Goal: Task Accomplishment & Management: Use online tool/utility

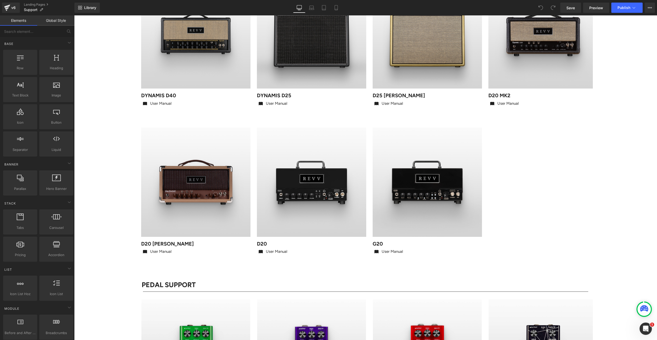
scroll to position [291, 0]
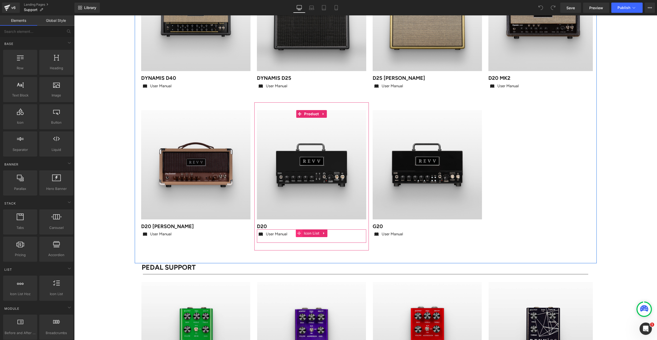
click at [300, 233] on icon at bounding box center [299, 234] width 4 height 4
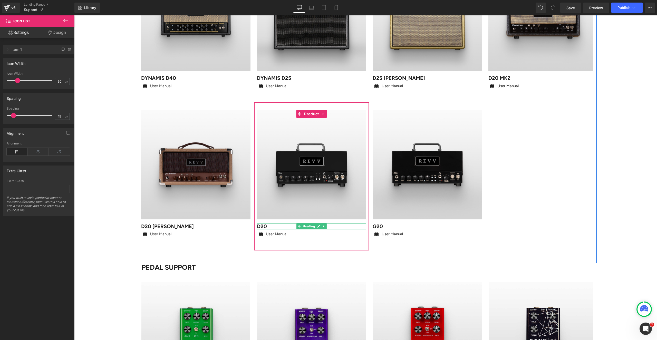
click at [271, 227] on h1 "D20" at bounding box center [311, 226] width 109 height 6
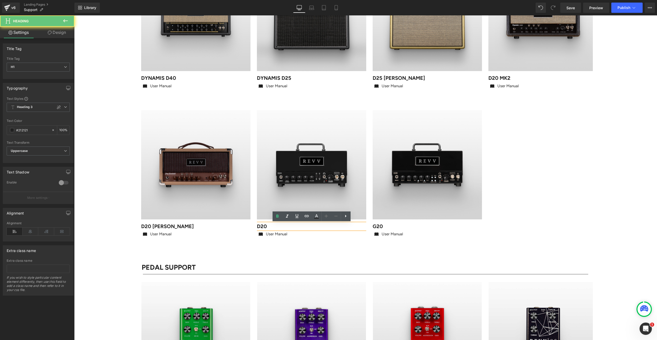
click at [272, 226] on h1 "D20" at bounding box center [311, 226] width 109 height 6
click at [572, 199] on div "Sale Off" at bounding box center [366, 176] width 454 height 148
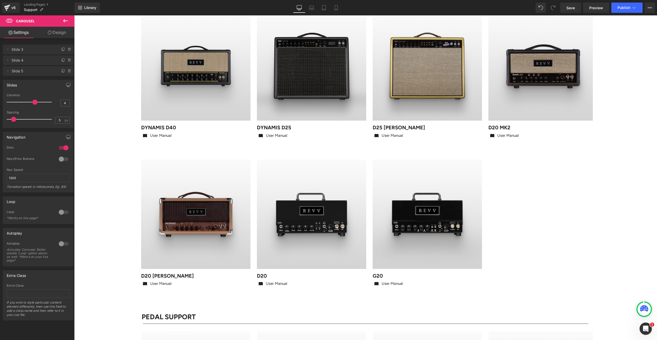
scroll to position [241, 0]
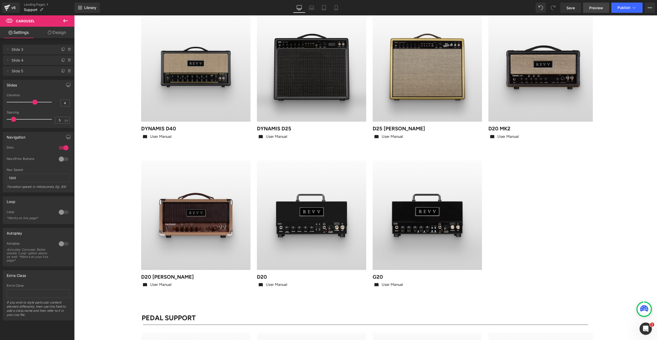
click at [593, 8] on span "Preview" at bounding box center [596, 7] width 14 height 5
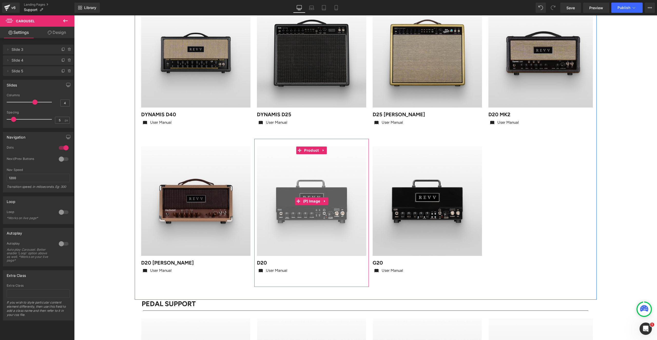
scroll to position [271, 0]
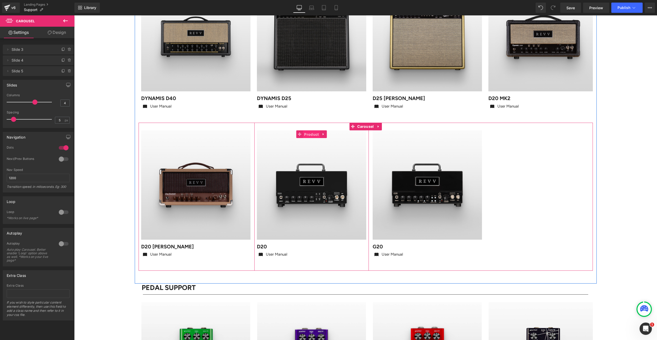
click at [311, 135] on span "Product" at bounding box center [311, 135] width 17 height 8
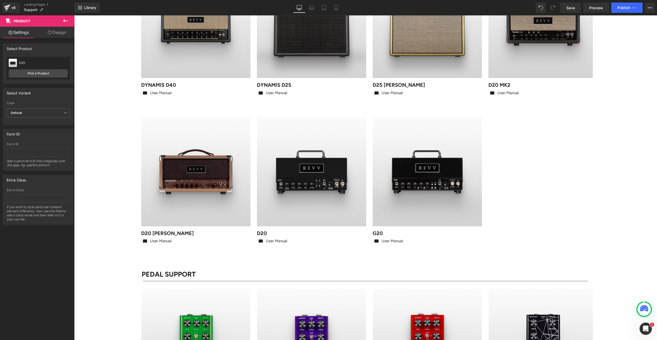
scroll to position [298, 0]
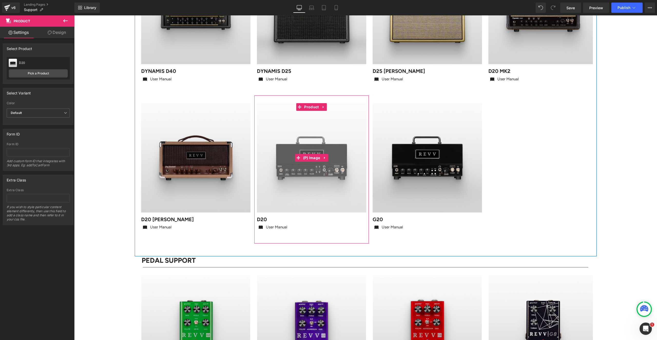
click at [308, 139] on img at bounding box center [311, 157] width 109 height 109
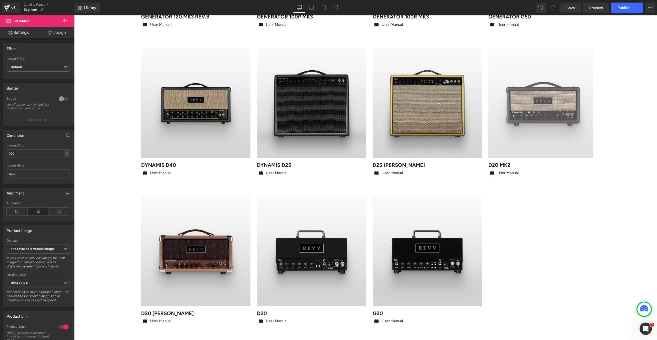
scroll to position [197, 0]
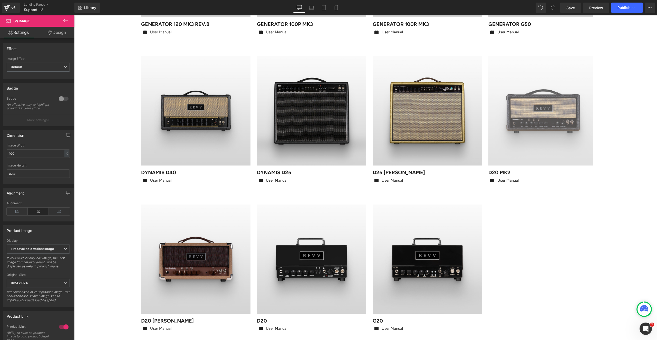
click at [555, 81] on img at bounding box center [542, 110] width 109 height 109
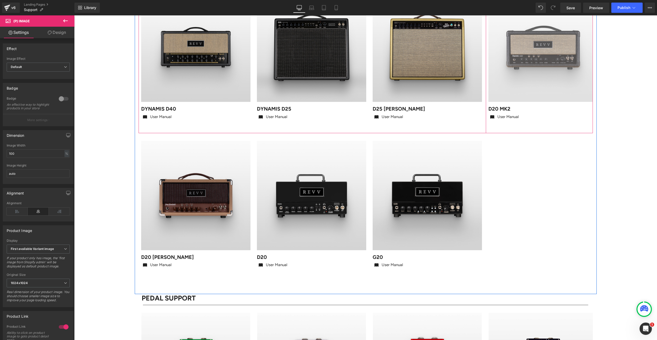
scroll to position [285, 0]
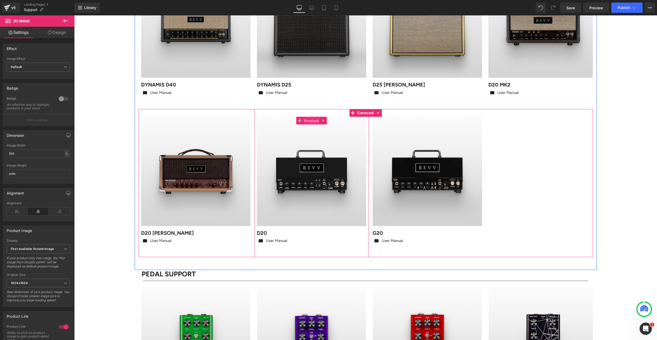
click at [313, 122] on span "Product" at bounding box center [311, 121] width 17 height 8
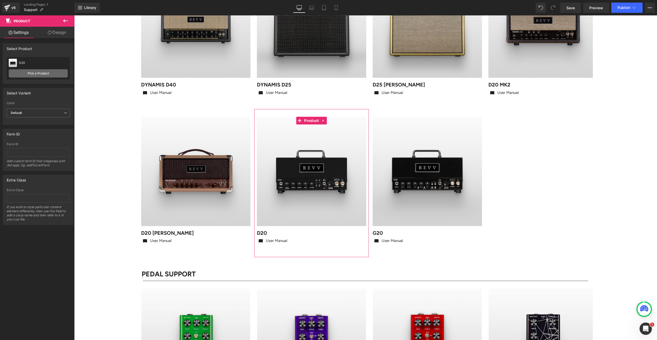
click at [39, 74] on link "Pick a Product" at bounding box center [38, 73] width 59 height 8
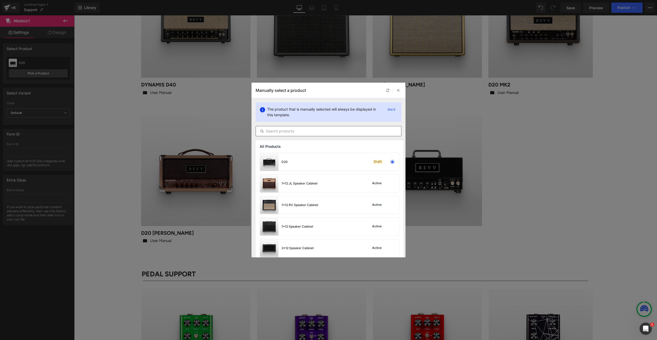
click at [279, 131] on input "text" at bounding box center [328, 131] width 145 height 6
click at [398, 89] on icon at bounding box center [399, 91] width 4 height 4
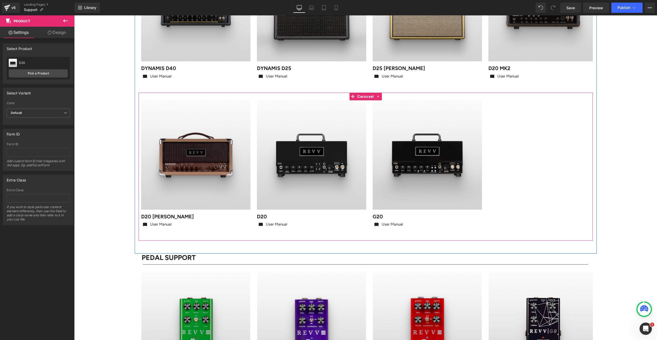
scroll to position [302, 0]
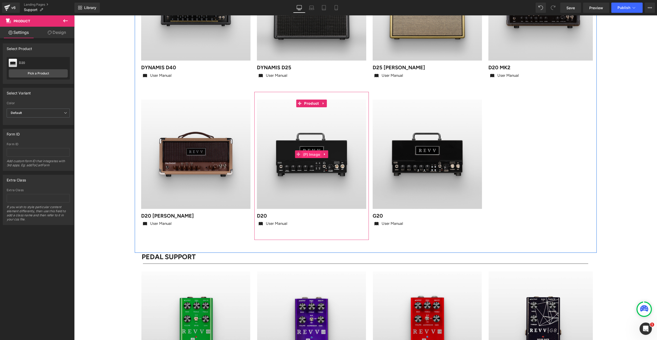
click at [312, 155] on span "(P) Image" at bounding box center [312, 155] width 20 height 8
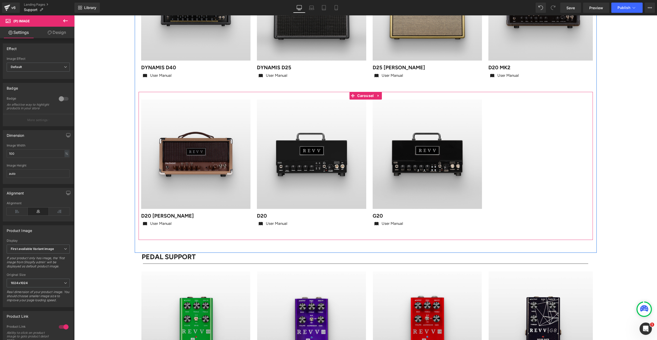
click at [537, 118] on div "Sale Off" at bounding box center [366, 166] width 454 height 148
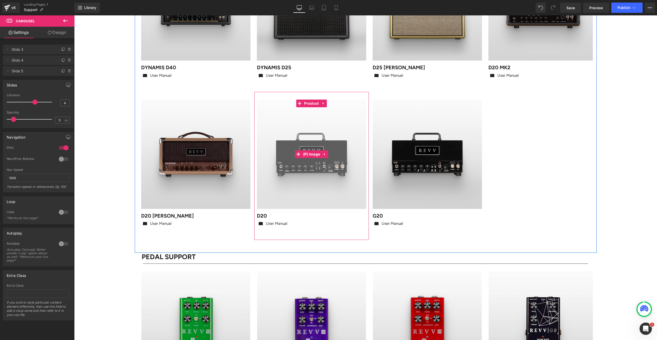
click at [314, 121] on img at bounding box center [311, 154] width 109 height 109
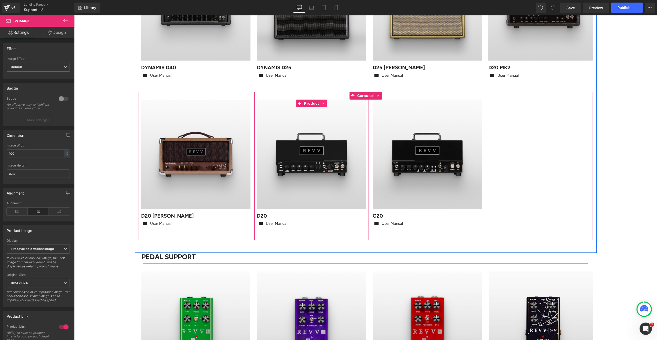
click at [324, 103] on icon at bounding box center [324, 103] width 4 height 4
click at [327, 103] on icon at bounding box center [327, 103] width 4 height 4
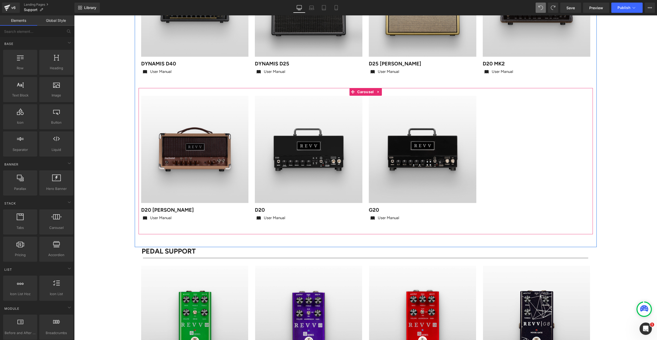
click at [541, 152] on div "Sale Off" at bounding box center [366, 161] width 454 height 146
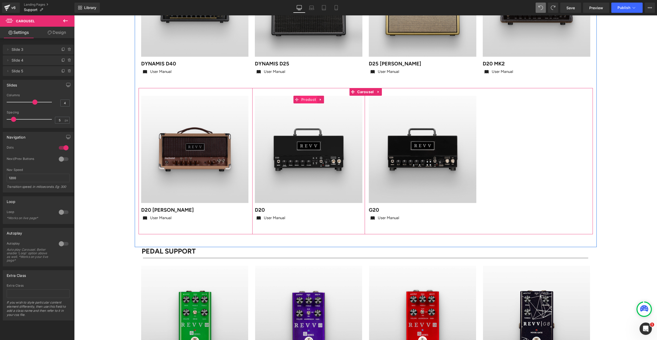
click at [306, 101] on span "Product" at bounding box center [308, 100] width 17 height 8
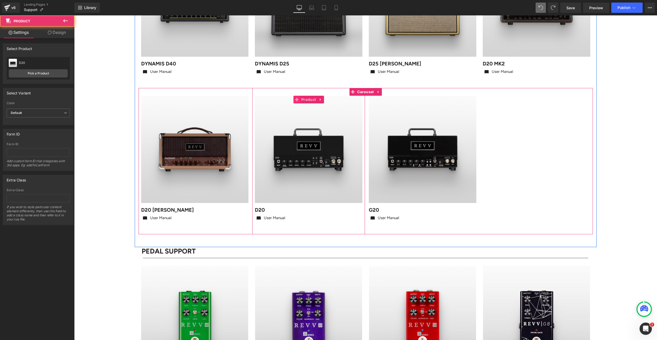
click at [297, 100] on icon at bounding box center [297, 100] width 4 height 4
click at [321, 100] on icon at bounding box center [321, 100] width 4 height 4
click at [316, 99] on icon at bounding box center [317, 100] width 4 height 4
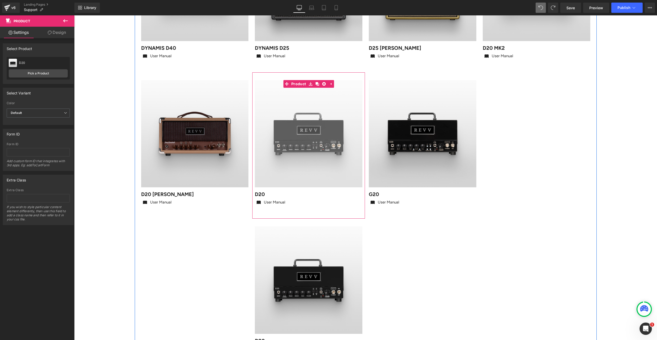
scroll to position [317, 0]
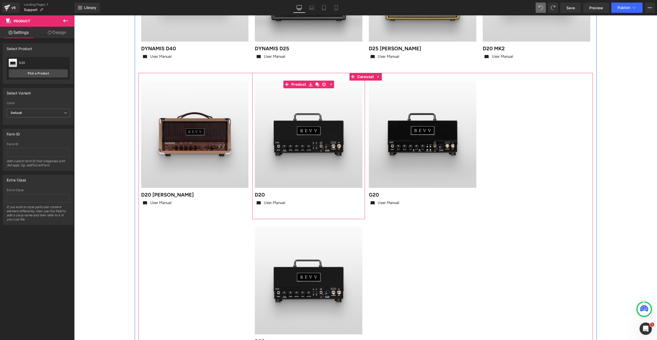
click at [325, 84] on icon at bounding box center [324, 85] width 4 height 4
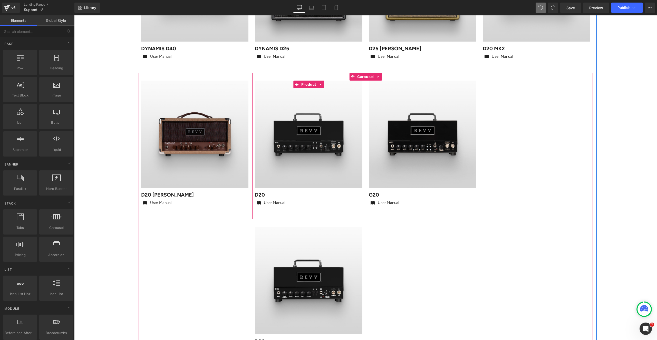
click at [320, 85] on icon at bounding box center [321, 84] width 4 height 4
click at [324, 84] on icon at bounding box center [324, 85] width 4 height 4
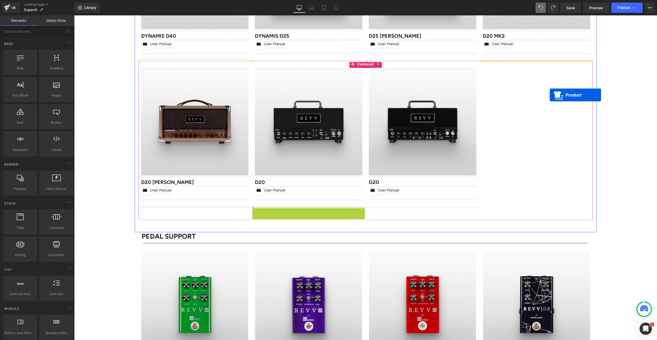
drag, startPoint x: 297, startPoint y: 219, endPoint x: 550, endPoint y: 95, distance: 281.5
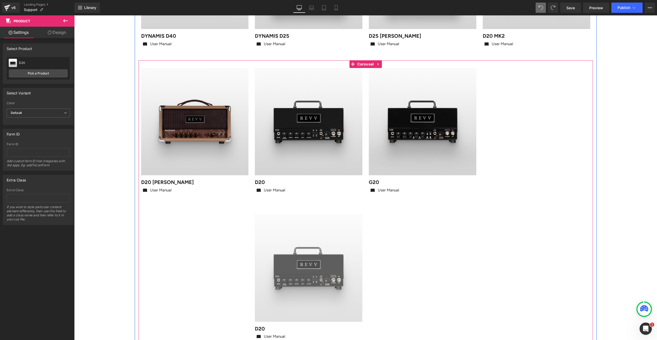
click at [285, 222] on img at bounding box center [309, 268] width 108 height 108
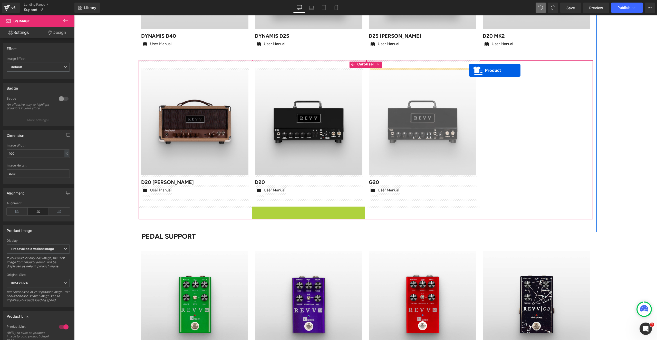
drag, startPoint x: 297, startPoint y: 218, endPoint x: 469, endPoint y: 70, distance: 226.4
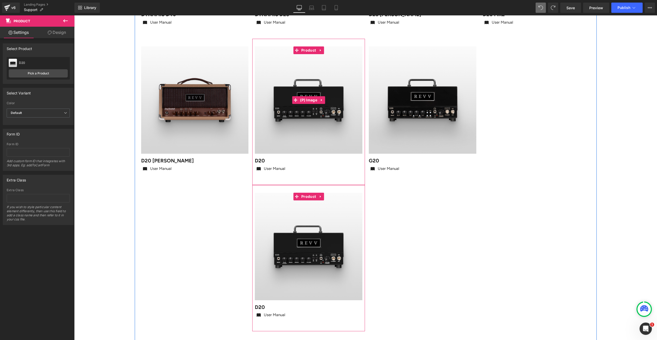
scroll to position [367, 0]
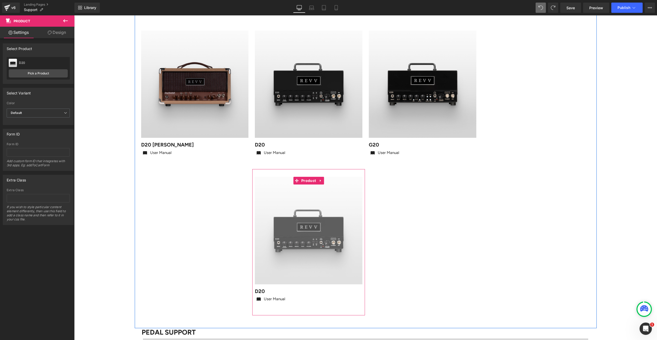
click at [260, 187] on img at bounding box center [309, 231] width 108 height 108
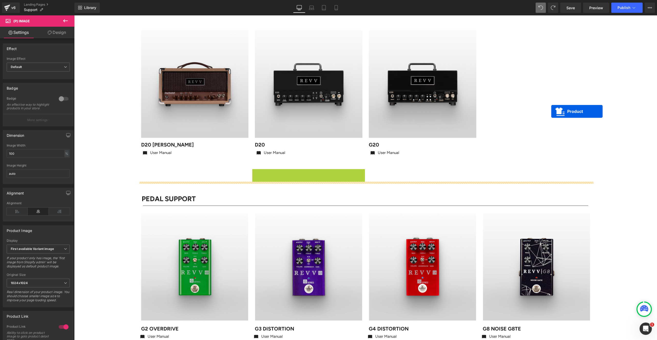
drag, startPoint x: 297, startPoint y: 181, endPoint x: 551, endPoint y: 111, distance: 263.5
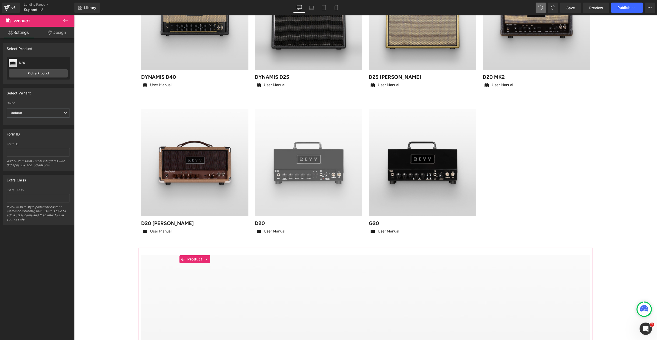
scroll to position [278, 0]
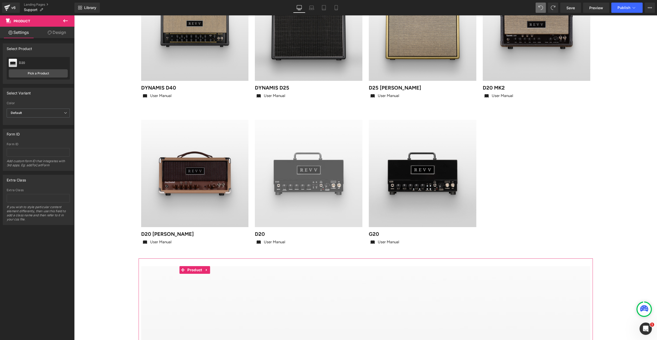
click at [304, 138] on img at bounding box center [309, 174] width 108 height 108
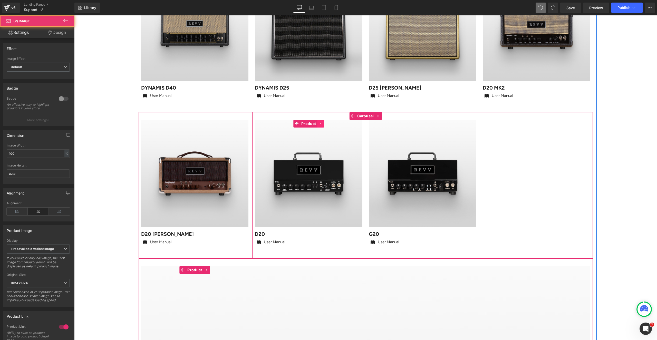
click at [321, 122] on icon at bounding box center [321, 124] width 4 height 4
click at [323, 123] on icon at bounding box center [324, 124] width 4 height 4
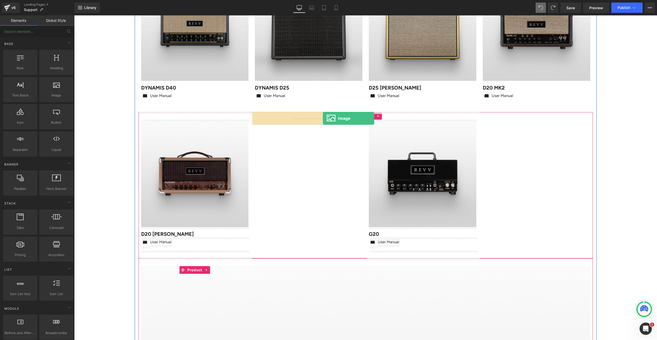
drag, startPoint x: 142, startPoint y: 109, endPoint x: 323, endPoint y: 118, distance: 181.5
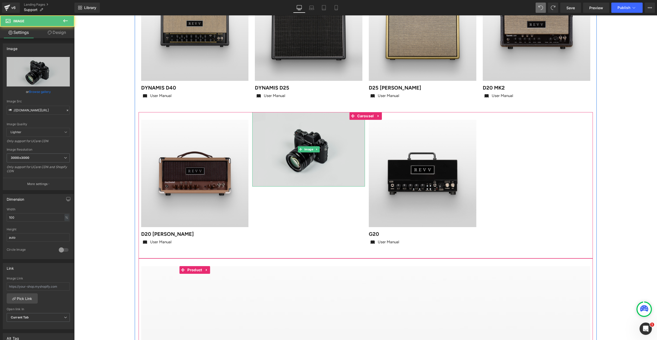
click at [328, 135] on img at bounding box center [308, 149] width 113 height 75
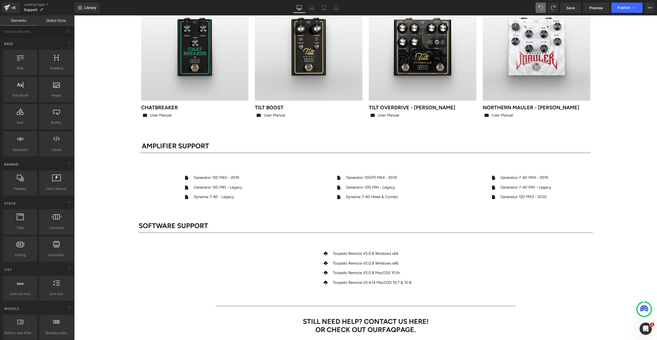
scroll to position [715, 0]
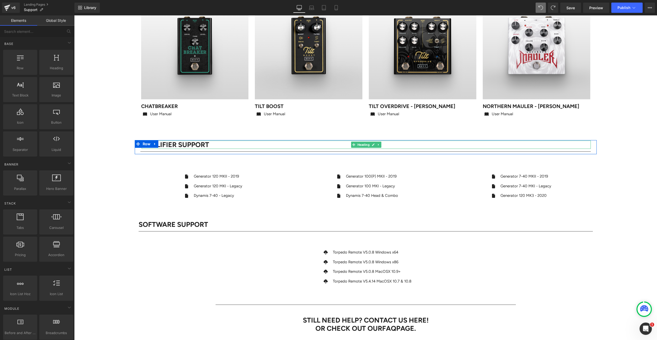
click at [185, 146] on h1 "AMPLIFIER SUPPORT" at bounding box center [366, 145] width 449 height 8
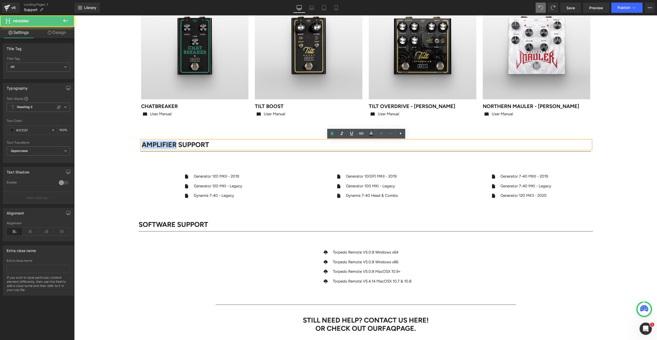
drag, startPoint x: 176, startPoint y: 145, endPoint x: 138, endPoint y: 146, distance: 37.7
click at [138, 146] on div "AMPLIFIER SUPPORT Heading Separator" at bounding box center [366, 148] width 458 height 14
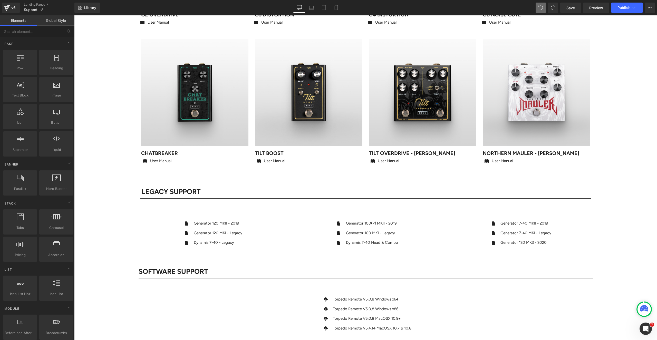
scroll to position [670, 0]
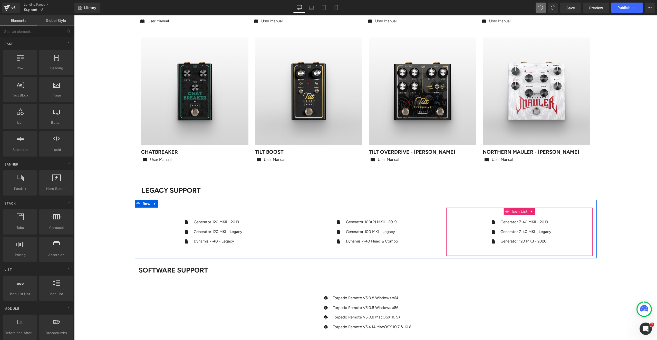
click at [507, 213] on icon at bounding box center [507, 212] width 4 height 4
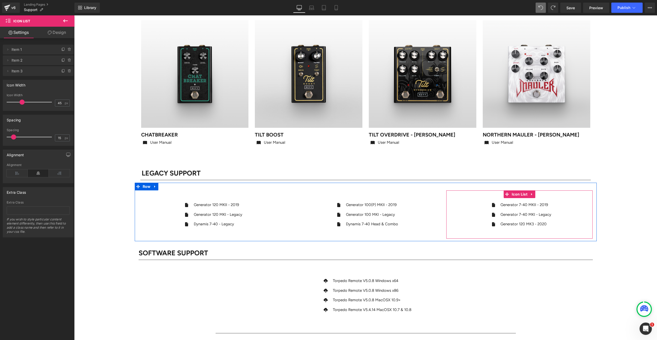
scroll to position [720, 0]
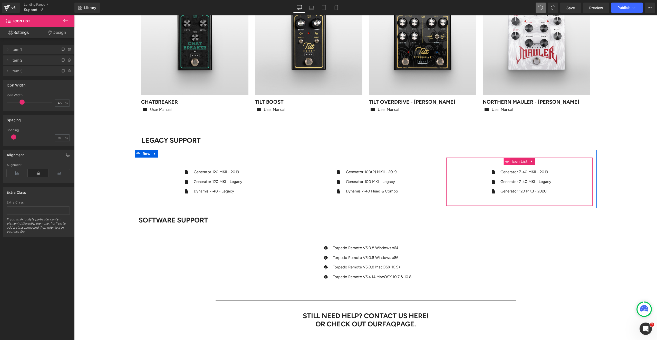
click at [507, 161] on icon at bounding box center [507, 162] width 4 height 4
click at [532, 160] on icon at bounding box center [532, 162] width 4 height 4
click at [527, 161] on icon at bounding box center [529, 162] width 4 height 4
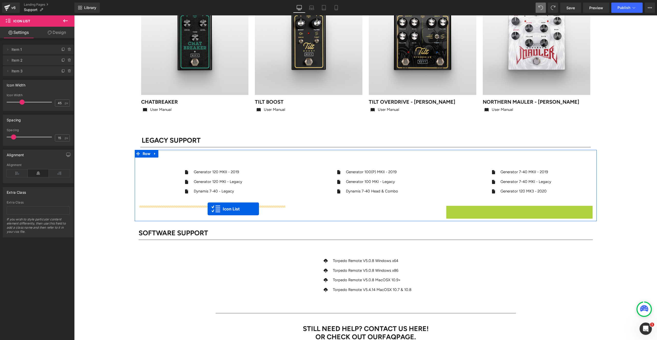
drag, startPoint x: 505, startPoint y: 210, endPoint x: 208, endPoint y: 209, distance: 297.5
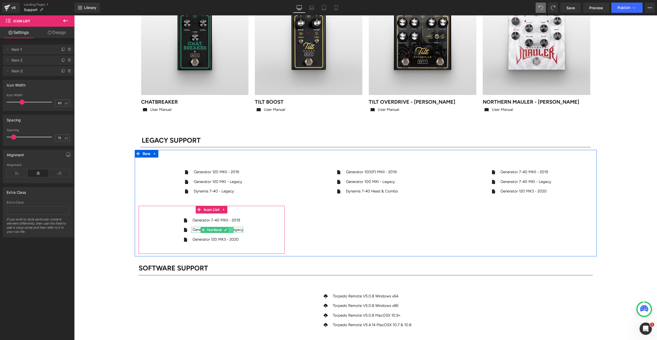
click at [232, 229] on icon at bounding box center [231, 229] width 3 height 3
click at [234, 229] on icon at bounding box center [233, 229] width 3 height 3
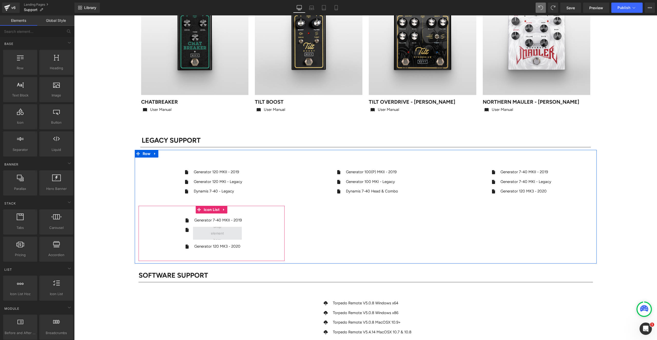
click at [233, 235] on span at bounding box center [217, 233] width 49 height 13
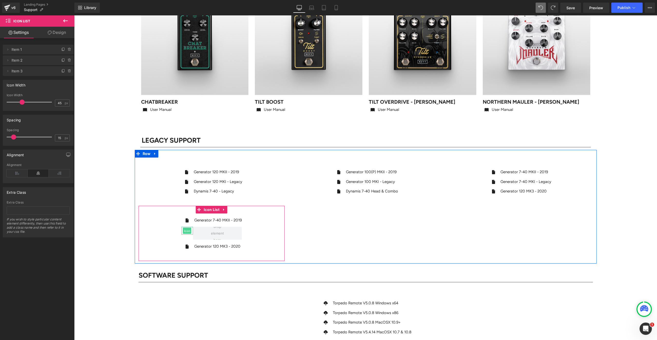
click at [187, 230] on span "Icon" at bounding box center [187, 231] width 8 height 6
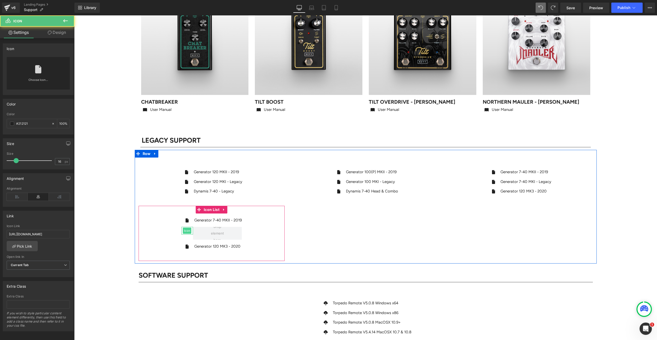
click at [189, 231] on span "Icon" at bounding box center [187, 231] width 8 height 6
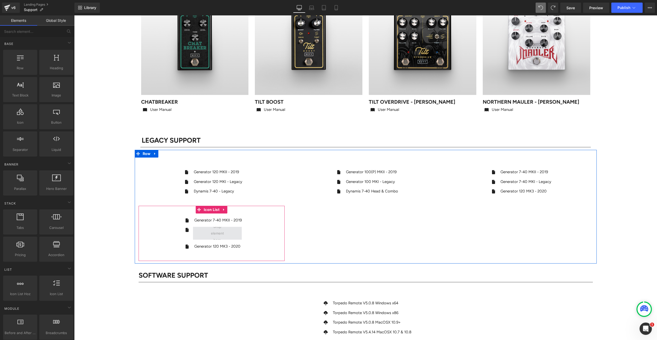
click at [207, 232] on span at bounding box center [217, 233] width 24 height 23
click at [231, 246] on icon at bounding box center [231, 246] width 3 height 3
click at [240, 246] on icon at bounding box center [239, 247] width 1 height 2
click at [232, 246] on icon at bounding box center [231, 246] width 3 height 3
click at [234, 247] on icon at bounding box center [234, 246] width 3 height 3
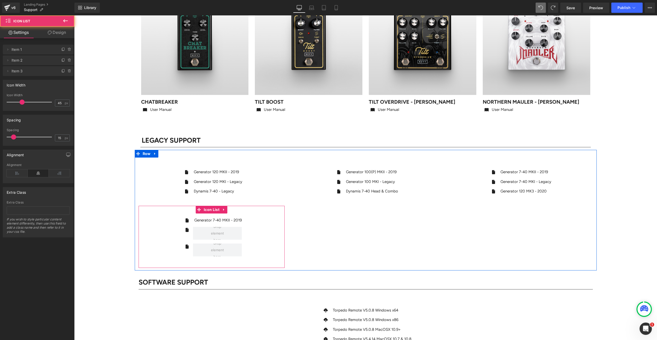
click at [271, 220] on div "Icon Generator 7-40 MKII - 2019 Text Block Icon Icon" at bounding box center [212, 238] width 146 height 43
click at [169, 224] on div "Icon Generator 7-40 MKII - 2019 Text Block Icon Icon" at bounding box center [212, 238] width 146 height 43
click at [210, 210] on span "Icon List" at bounding box center [212, 210] width 18 height 8
click at [68, 70] on icon at bounding box center [69, 70] width 3 height 0
click at [66, 70] on button "Delete" at bounding box center [64, 71] width 16 height 7
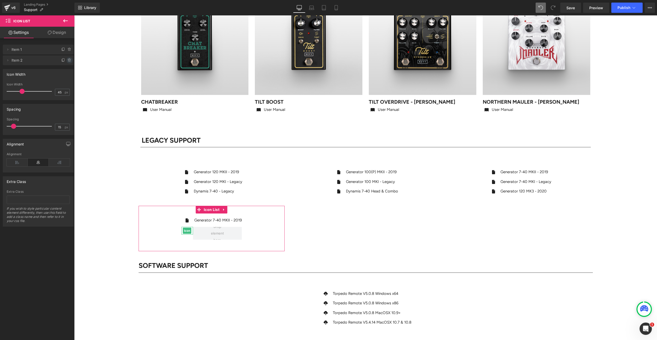
click at [66, 57] on span at bounding box center [69, 60] width 6 height 6
click at [66, 59] on button "Delete" at bounding box center [64, 60] width 16 height 7
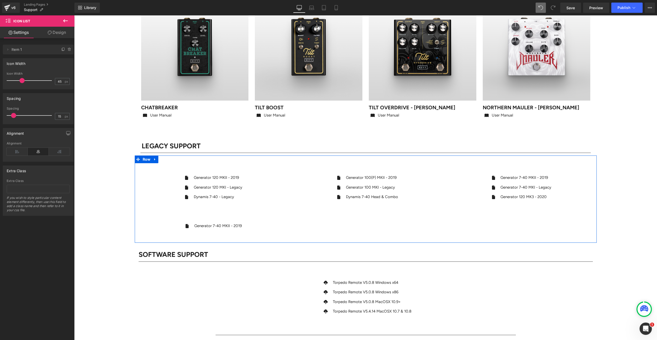
scroll to position [712, 0]
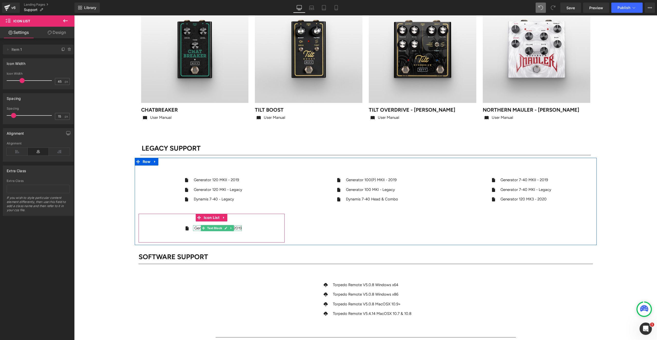
drag, startPoint x: 200, startPoint y: 227, endPoint x: 197, endPoint y: 227, distance: 2.8
click at [199, 227] on p "Generator 7-40 MKII - 2019" at bounding box center [217, 228] width 47 height 6
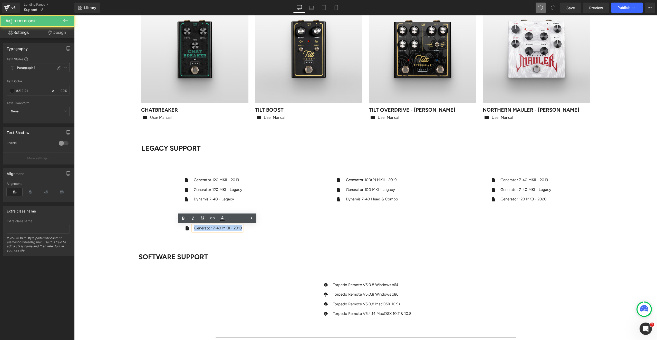
drag, startPoint x: 194, startPoint y: 228, endPoint x: 243, endPoint y: 227, distance: 49.0
click at [243, 227] on div "Icon Generator 7-40 MKII - 2019 Text Block" at bounding box center [212, 230] width 146 height 10
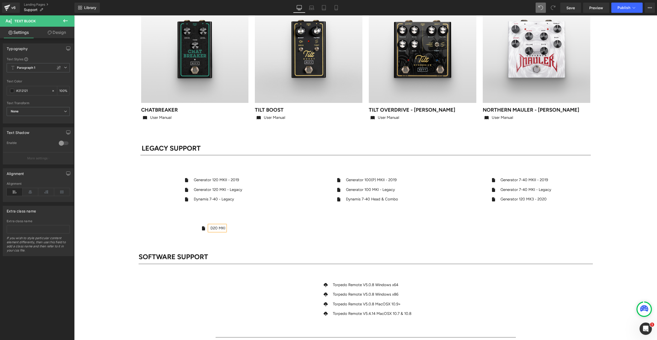
click at [136, 218] on div "Icon Generator 120 MKII - 2019 Text Block Icon Generator 120 MKI - Legacy Text …" at bounding box center [212, 204] width 154 height 77
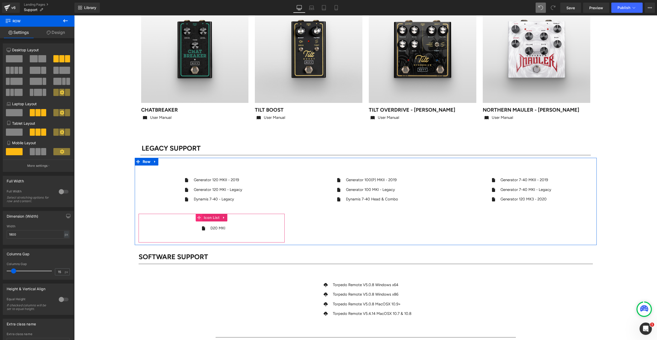
click at [199, 217] on icon at bounding box center [199, 218] width 4 height 4
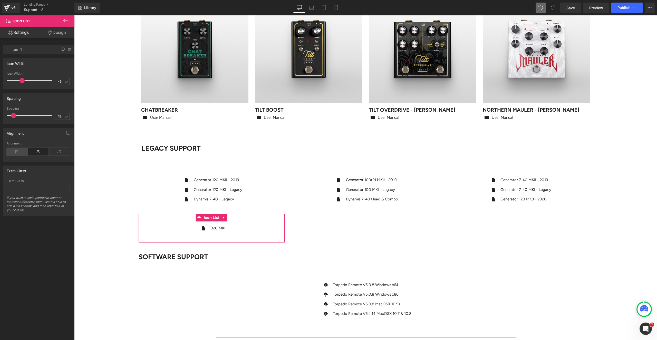
click at [15, 151] on icon at bounding box center [17, 152] width 21 height 8
click at [36, 151] on icon at bounding box center [38, 152] width 21 height 8
click at [216, 229] on span "Text Block" at bounding box center [214, 228] width 17 height 6
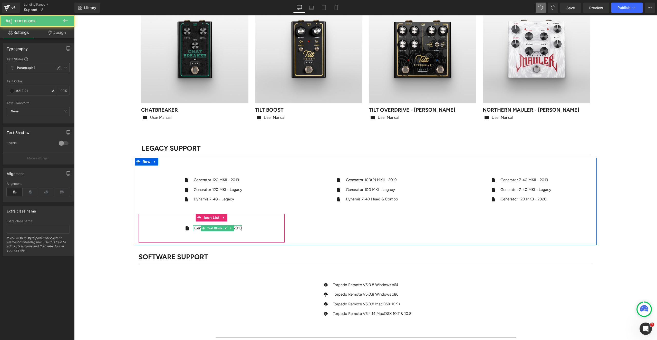
click at [198, 228] on p "Generator 7-40 MKII - 2019" at bounding box center [217, 228] width 47 height 6
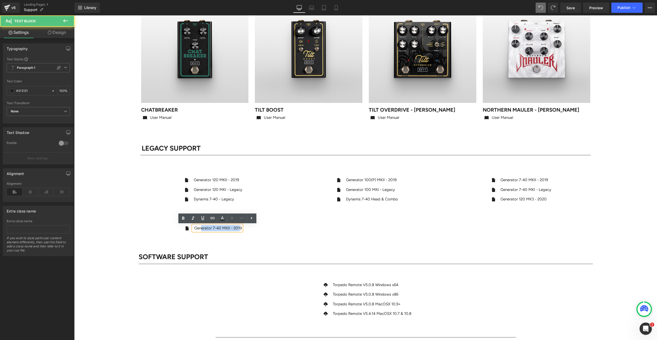
drag, startPoint x: 237, startPoint y: 230, endPoint x: 242, endPoint y: 230, distance: 4.9
click at [241, 230] on p "Generator 7-40 MKII - 2019" at bounding box center [217, 228] width 47 height 6
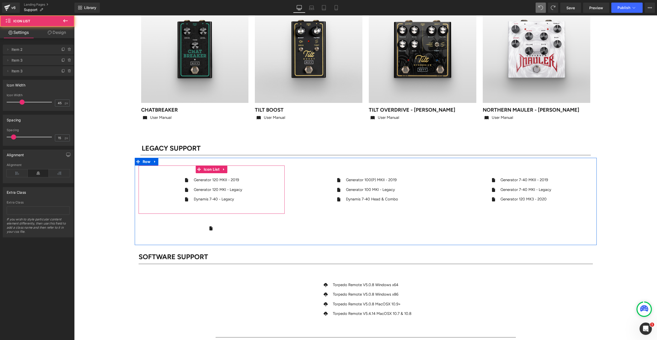
click at [179, 178] on div "Icon Generator 120 MKII - 2019 Text Block Icon Generator 120 MKI - Legacy Text …" at bounding box center [212, 191] width 146 height 29
click at [198, 168] on icon at bounding box center [199, 170] width 4 height 4
click at [18, 172] on icon at bounding box center [17, 173] width 21 height 8
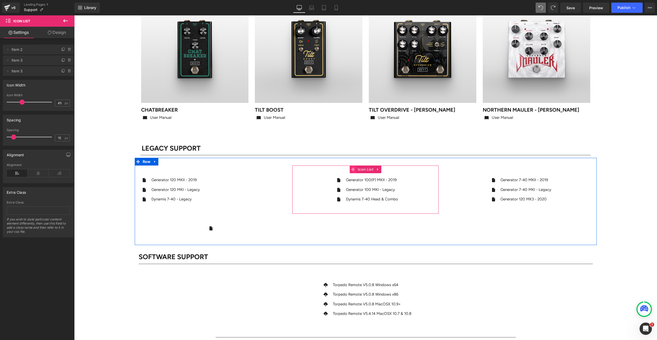
click at [353, 169] on icon at bounding box center [353, 170] width 4 height 4
click at [14, 173] on icon at bounding box center [17, 173] width 21 height 8
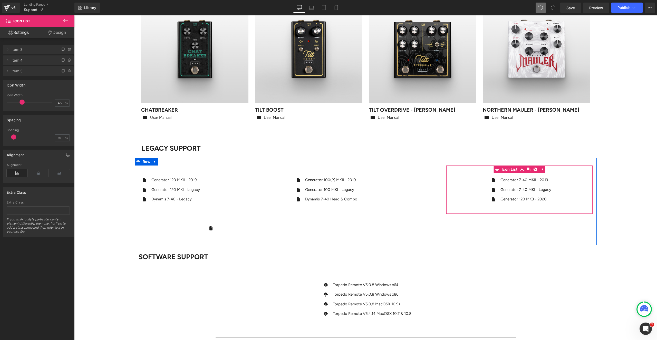
click at [498, 170] on div "Icon Generator 7-40 MKII - 2019 Text Block Icon Generator 7-40 MKI - Legacy Tex…" at bounding box center [519, 190] width 146 height 48
click at [516, 169] on span "Icon List" at bounding box center [519, 170] width 18 height 8
drag, startPoint x: 15, startPoint y: 170, endPoint x: 13, endPoint y: 164, distance: 6.1
click at [15, 170] on icon at bounding box center [17, 173] width 21 height 8
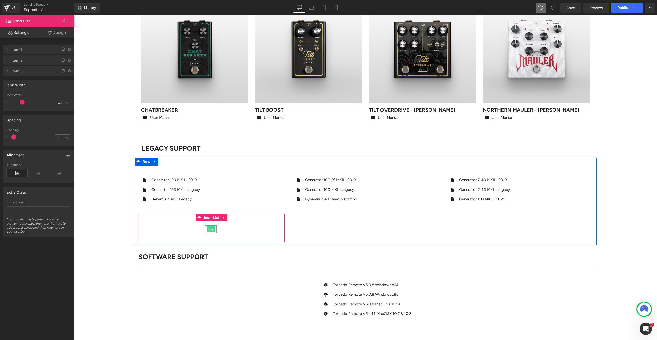
click at [211, 230] on span "Icon" at bounding box center [211, 229] width 8 height 6
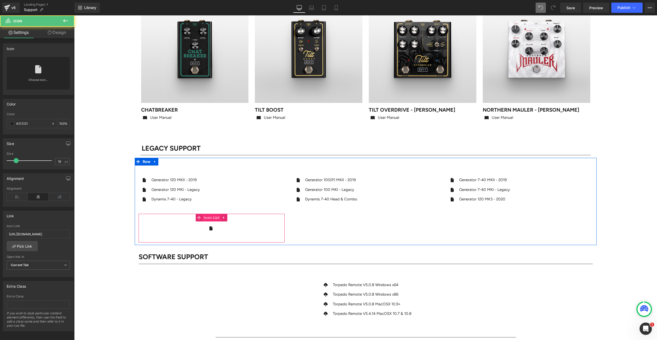
click at [206, 216] on span "Icon List" at bounding box center [212, 218] width 18 height 8
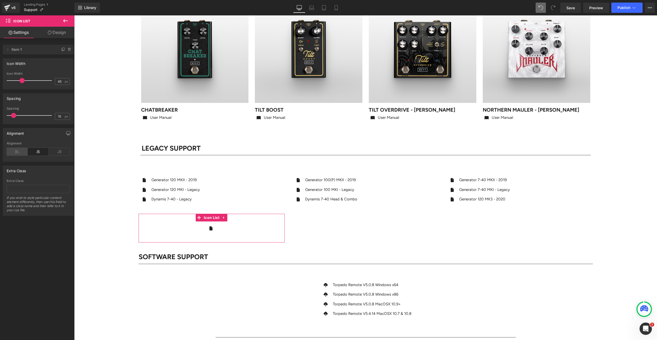
click at [12, 151] on icon at bounding box center [17, 152] width 21 height 8
click at [156, 229] on div "Icon Text Block" at bounding box center [212, 230] width 146 height 10
click at [179, 226] on div "Icon Text Block" at bounding box center [212, 230] width 146 height 10
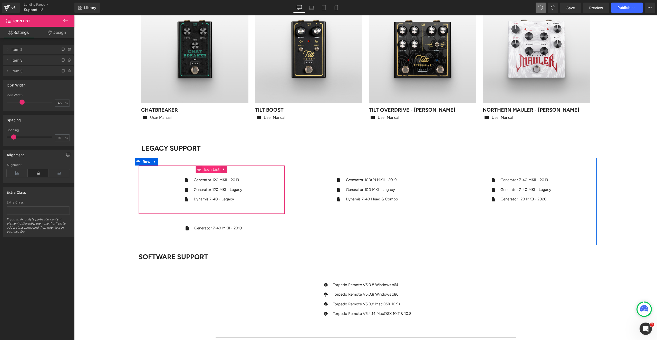
click at [209, 168] on span "Icon List" at bounding box center [212, 170] width 18 height 8
click at [15, 174] on icon at bounding box center [17, 173] width 21 height 8
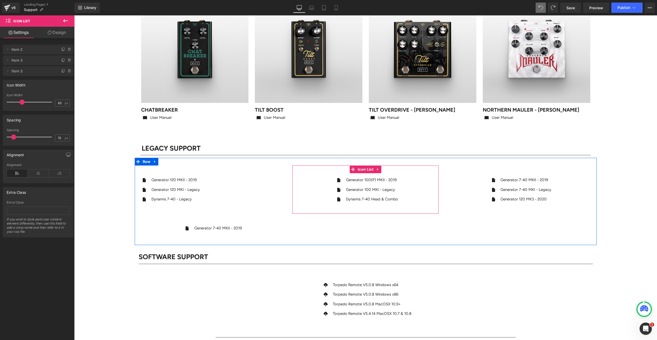
click at [352, 180] on p "Generator 100(P) MKII - 2019" at bounding box center [372, 180] width 52 height 6
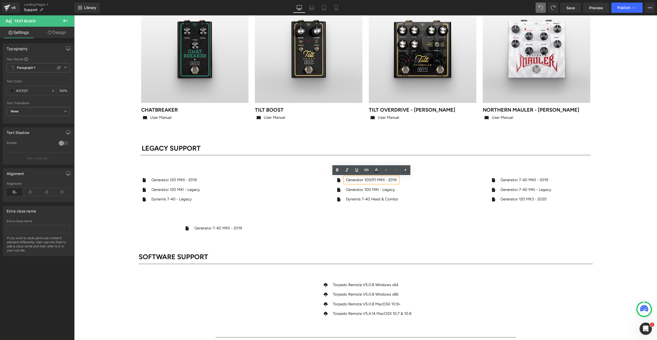
drag, startPoint x: 363, startPoint y: 219, endPoint x: 361, endPoint y: 183, distance: 36.2
click at [363, 219] on div "Icon Generator 120 MKII - 2019 Text Block Icon Generator 120 MKI - Legacy Text …" at bounding box center [366, 201] width 462 height 87
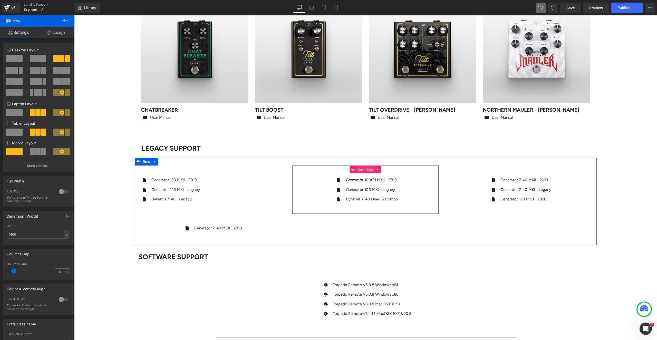
click at [363, 169] on span "Icon List" at bounding box center [365, 170] width 18 height 8
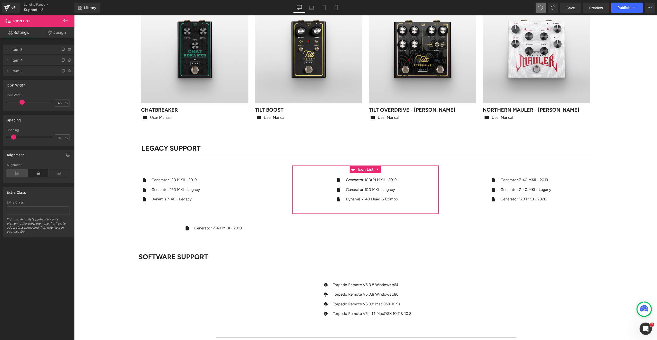
click at [14, 173] on icon at bounding box center [17, 173] width 21 height 8
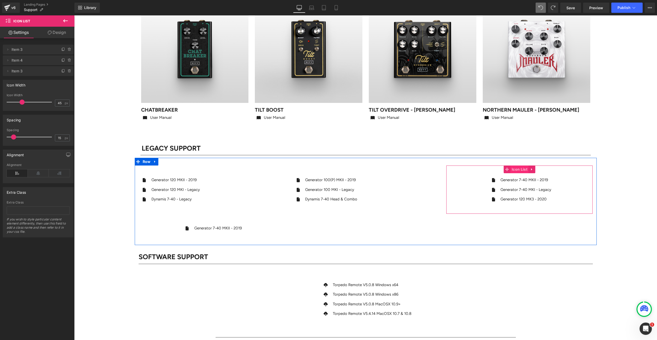
click at [518, 168] on span "Icon List" at bounding box center [519, 170] width 18 height 8
click at [14, 172] on icon at bounding box center [17, 173] width 21 height 8
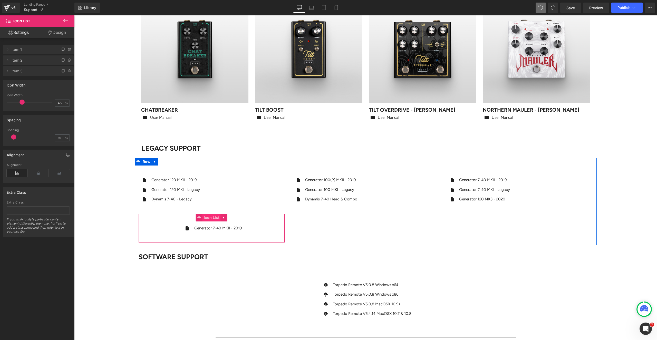
click at [211, 218] on span "Icon List" at bounding box center [212, 218] width 18 height 8
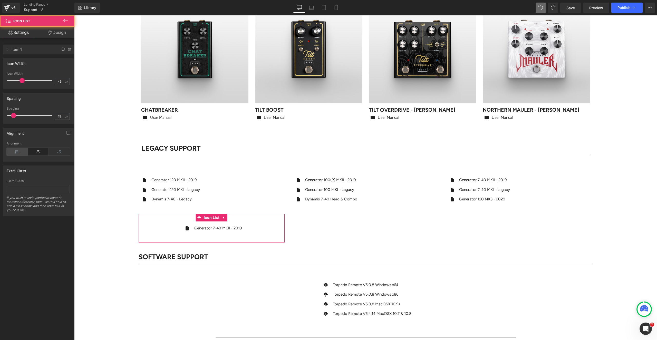
click at [14, 150] on icon at bounding box center [17, 152] width 21 height 8
click at [166, 226] on div "Icon Text Block" at bounding box center [212, 230] width 146 height 10
click at [163, 230] on div "Icon Text Block" at bounding box center [212, 230] width 146 height 10
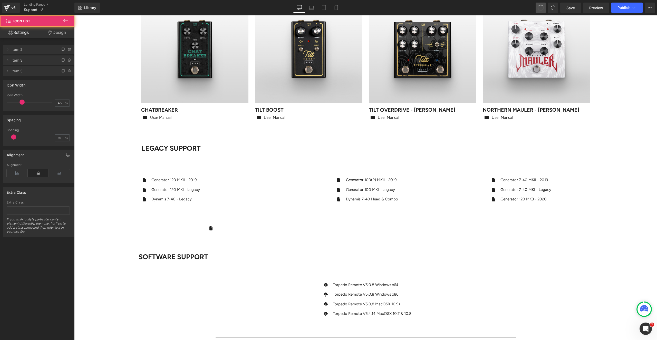
click at [539, 8] on span at bounding box center [540, 7] width 9 height 9
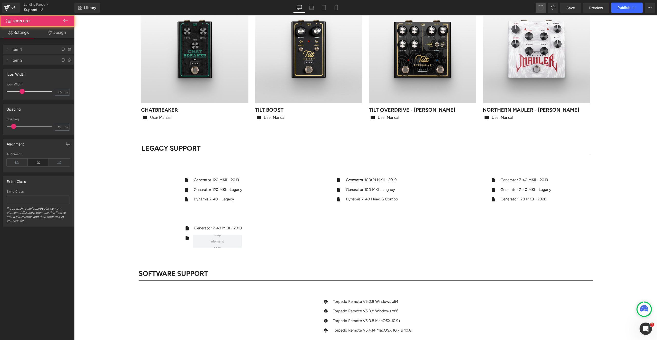
click at [539, 8] on span at bounding box center [541, 8] width 8 height 8
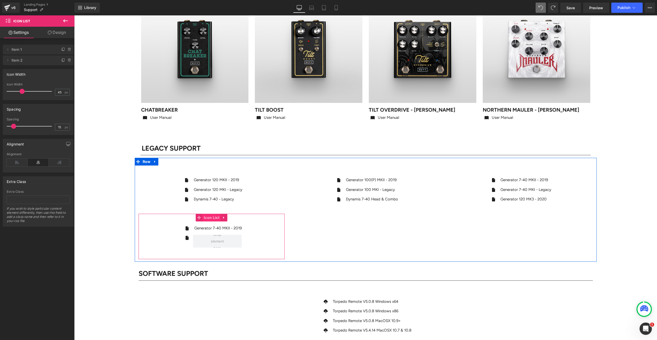
click at [206, 217] on span "Icon List" at bounding box center [212, 218] width 18 height 8
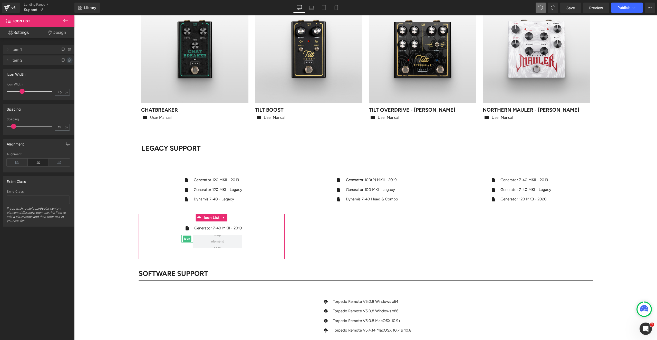
click at [68, 60] on icon at bounding box center [70, 60] width 4 height 4
click at [65, 59] on button "Delete" at bounding box center [64, 60] width 16 height 7
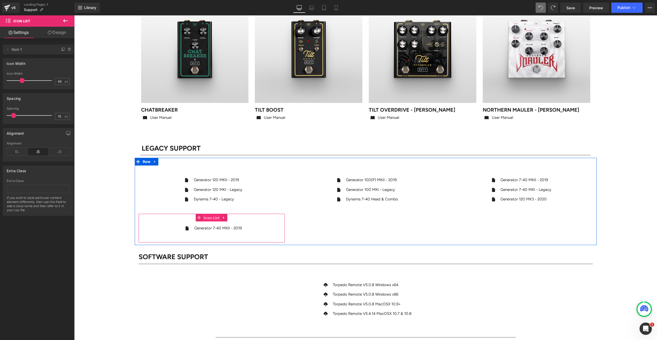
click at [213, 218] on span "Icon List" at bounding box center [212, 218] width 18 height 8
click at [16, 151] on icon at bounding box center [17, 152] width 21 height 8
click at [161, 229] on icon at bounding box center [160, 228] width 3 height 3
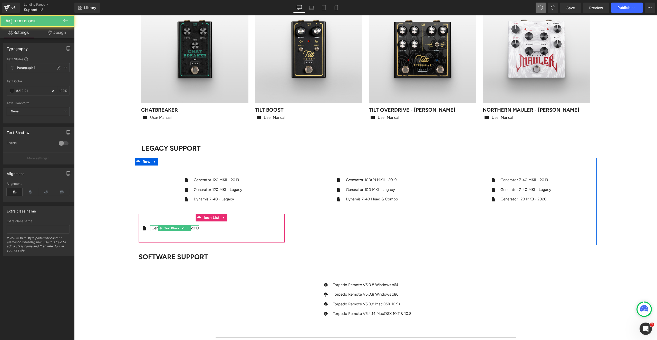
click at [153, 228] on p "Generator 7-40 MKII - 2019" at bounding box center [174, 228] width 47 height 6
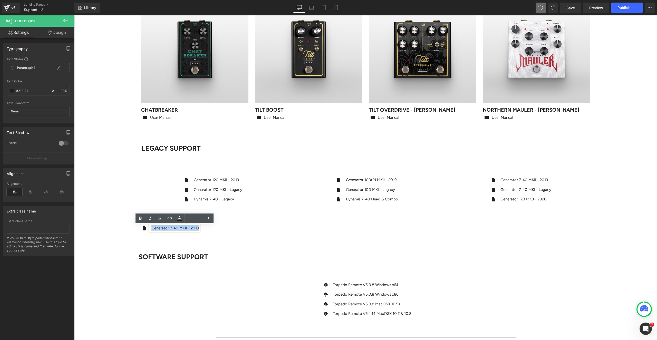
drag, startPoint x: 152, startPoint y: 228, endPoint x: 206, endPoint y: 228, distance: 54.2
click at [206, 228] on div "Icon Generator 7-40 MKII - 2019 Text Block" at bounding box center [212, 230] width 146 height 10
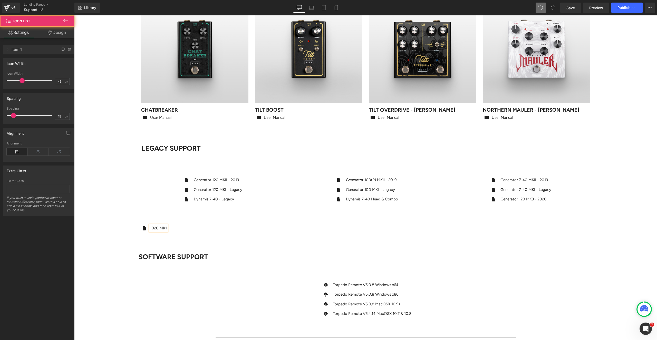
click at [217, 222] on div "Icon D20 MK1 Text Block Icon List" at bounding box center [212, 228] width 146 height 29
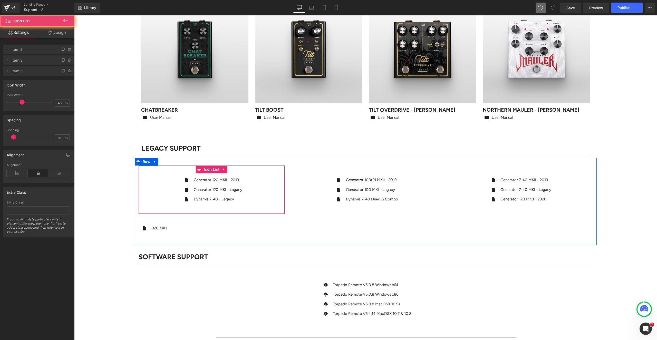
click at [203, 194] on ul "Icon Generator 120 MKII - 2019 Text Block Icon Generator 120 MKI - Legacy Text …" at bounding box center [211, 191] width 61 height 29
click at [17, 173] on icon at bounding box center [17, 173] width 21 height 8
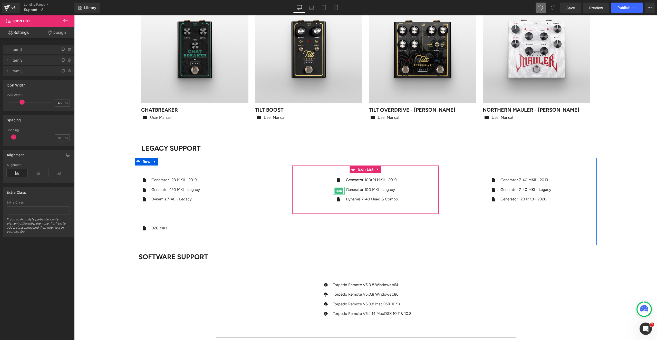
click at [342, 190] on span "Icon" at bounding box center [339, 191] width 8 height 6
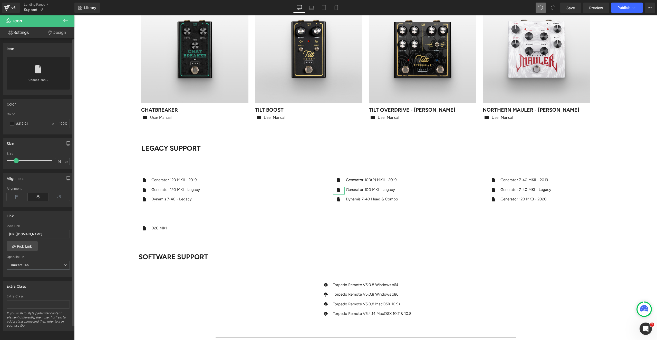
drag, startPoint x: 15, startPoint y: 196, endPoint x: 15, endPoint y: 192, distance: 3.6
click at [16, 196] on icon at bounding box center [17, 197] width 21 height 8
click at [363, 169] on span "Icon List" at bounding box center [365, 170] width 18 height 8
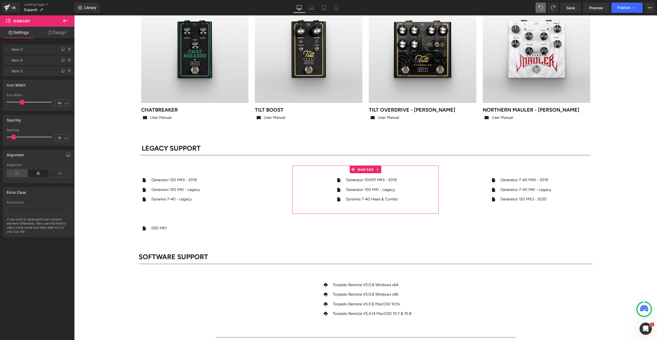
click at [15, 172] on icon at bounding box center [17, 173] width 21 height 8
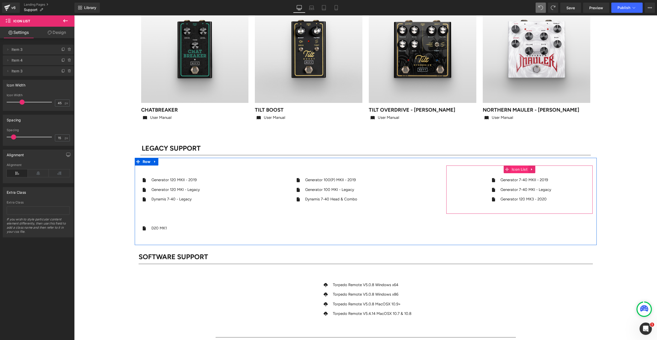
click at [516, 169] on span "Icon List" at bounding box center [519, 170] width 18 height 8
click at [17, 171] on icon at bounding box center [17, 173] width 21 height 8
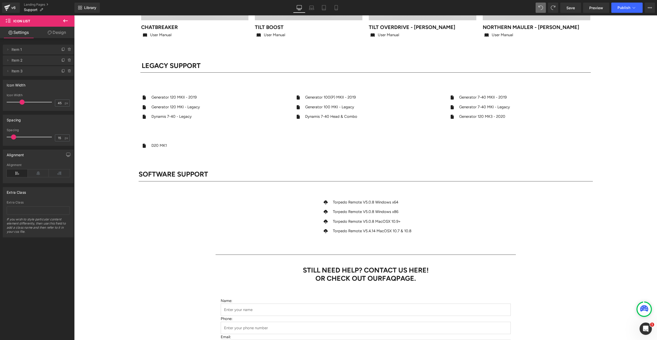
scroll to position [798, 0]
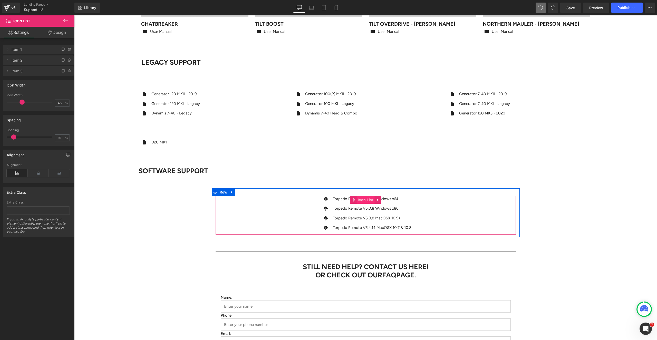
click at [363, 200] on span "Icon List" at bounding box center [365, 200] width 18 height 8
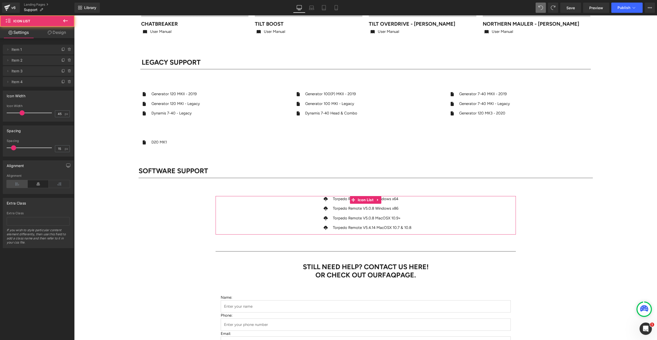
click at [15, 183] on icon at bounding box center [17, 184] width 21 height 8
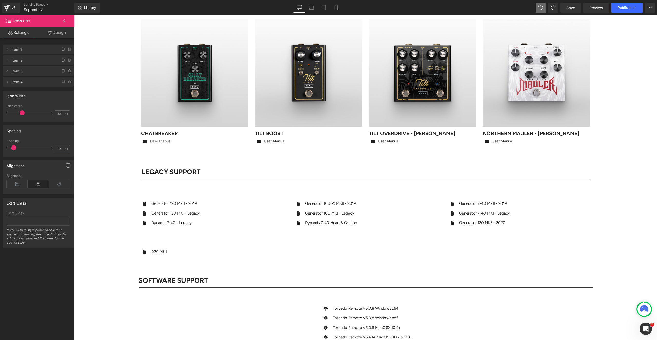
scroll to position [687, 0]
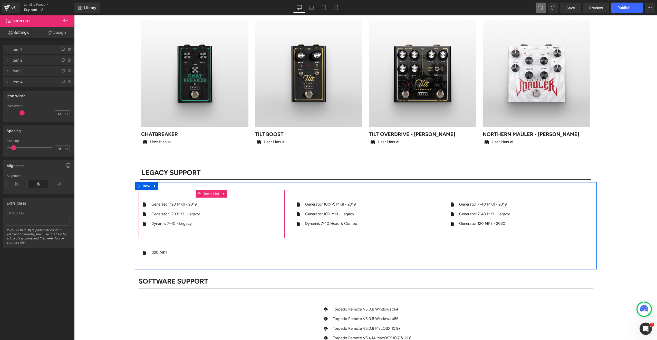
click at [211, 194] on span "Icon List" at bounding box center [212, 194] width 18 height 8
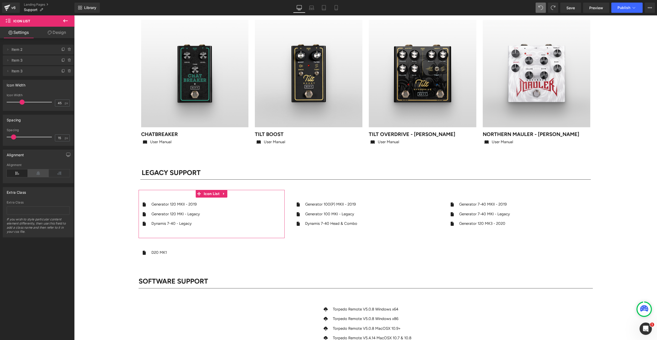
click at [42, 172] on icon at bounding box center [38, 173] width 21 height 8
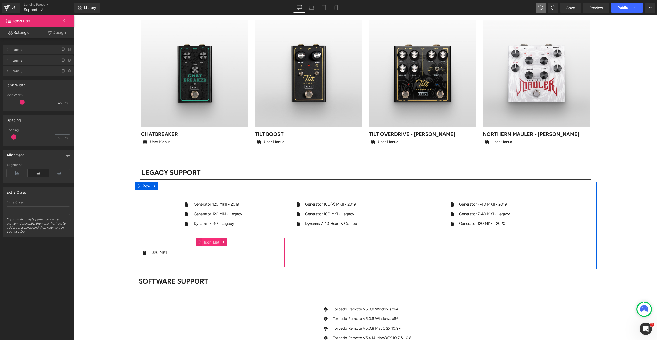
click at [209, 241] on span "Icon List" at bounding box center [212, 242] width 18 height 8
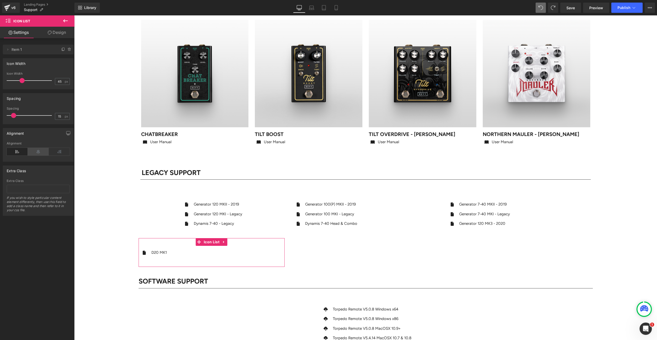
click at [38, 151] on icon at bounding box center [38, 152] width 21 height 8
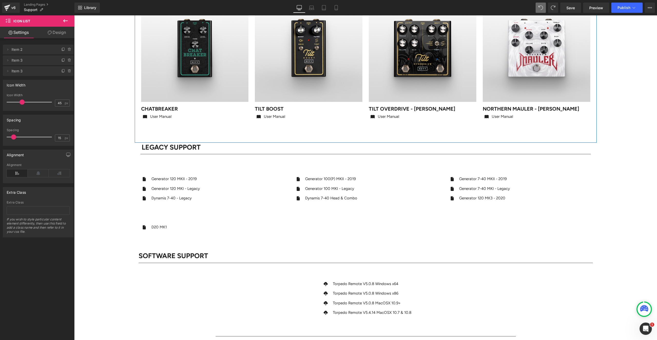
scroll to position [737, 0]
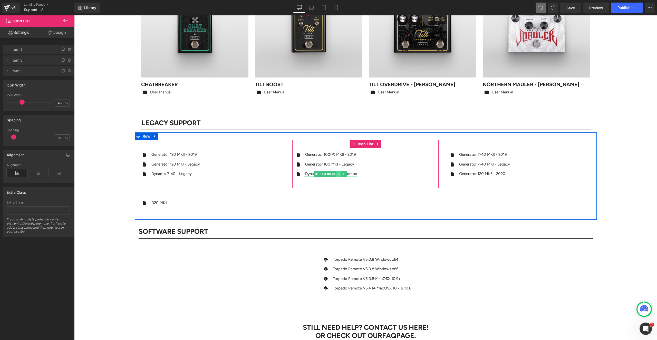
click at [340, 173] on icon at bounding box center [339, 174] width 3 height 3
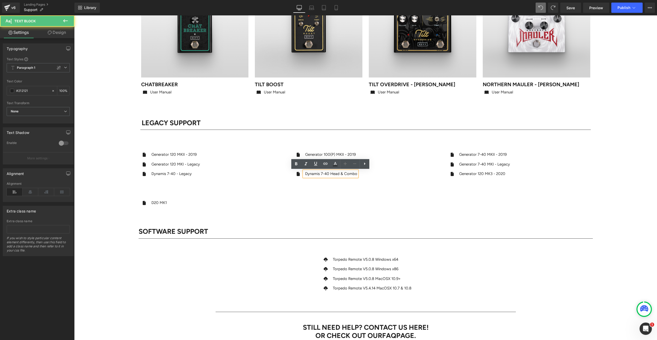
click at [348, 172] on p "Dynamis 7-40 Head & Combo" at bounding box center [331, 174] width 52 height 6
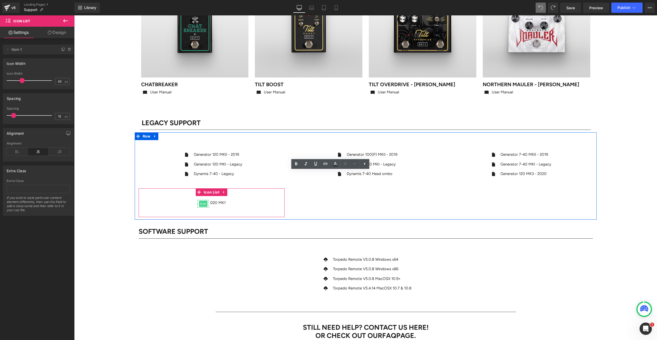
click at [202, 203] on span "Icon" at bounding box center [203, 204] width 8 height 6
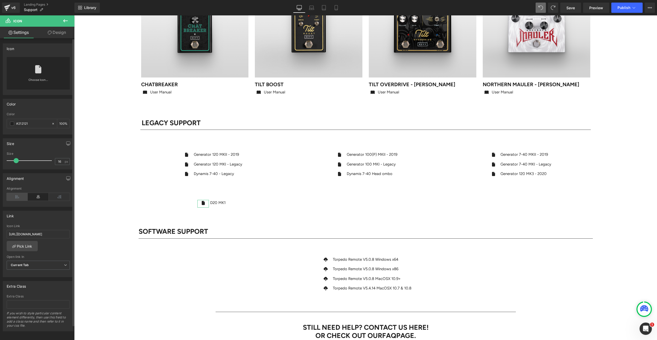
click at [17, 198] on icon at bounding box center [17, 197] width 21 height 8
drag, startPoint x: 35, startPoint y: 197, endPoint x: 66, endPoint y: 197, distance: 31.8
click at [35, 197] on icon at bounding box center [38, 197] width 21 height 8
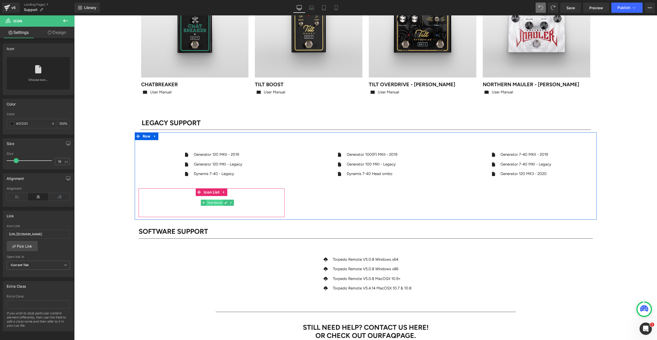
click at [218, 203] on span "Text Block" at bounding box center [214, 203] width 17 height 6
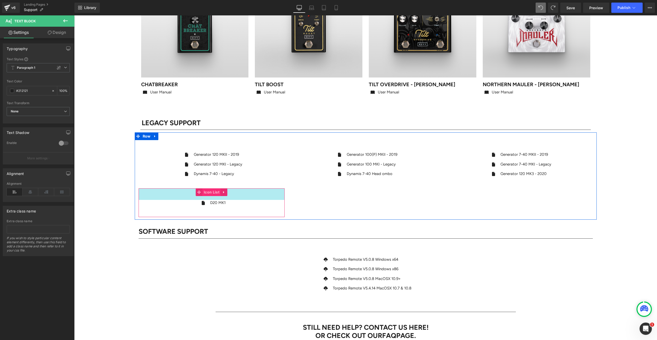
click at [184, 198] on div "45px" at bounding box center [212, 194] width 146 height 12
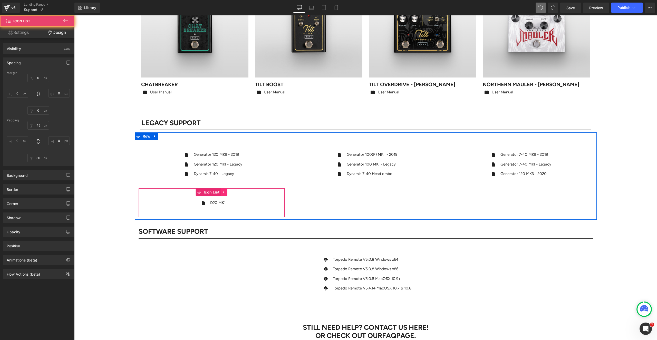
click at [223, 192] on icon at bounding box center [223, 192] width 1 height 2
click at [227, 191] on icon at bounding box center [228, 192] width 4 height 4
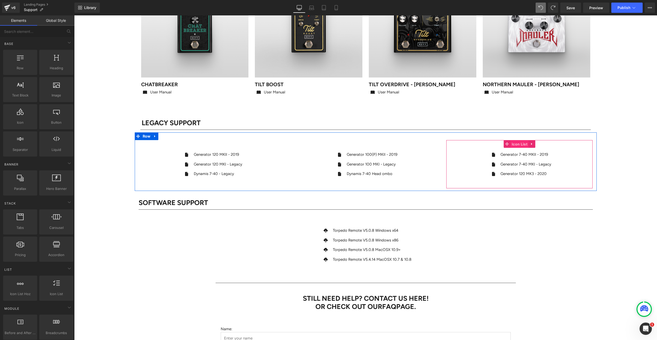
click at [516, 143] on span "Icon List" at bounding box center [519, 144] width 18 height 8
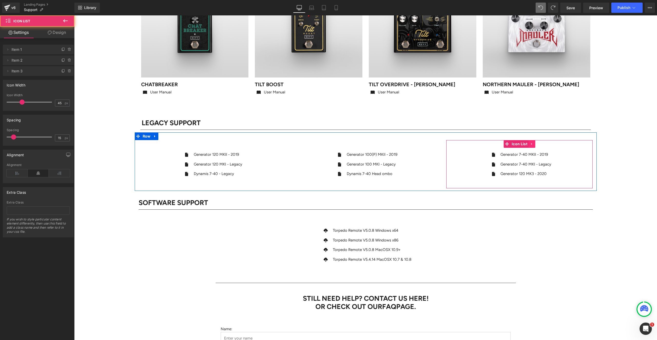
click at [533, 143] on icon at bounding box center [532, 144] width 4 height 4
click at [527, 143] on icon at bounding box center [529, 144] width 4 height 4
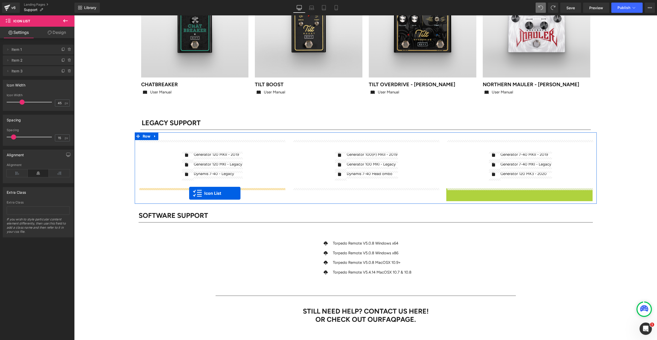
drag, startPoint x: 508, startPoint y: 192, endPoint x: 189, endPoint y: 193, distance: 318.8
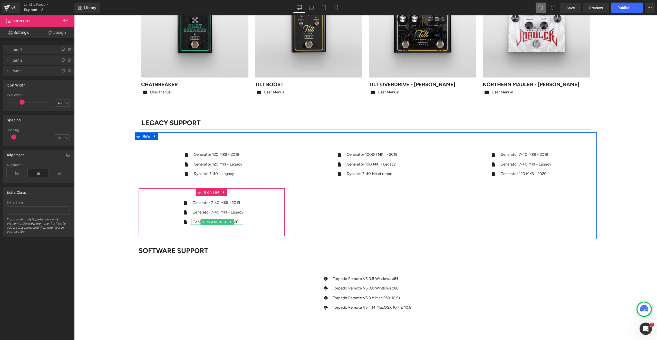
click at [220, 222] on span "Text Block" at bounding box center [214, 222] width 17 height 6
click at [173, 221] on div "Icon Generator 7-40 MKII - 2019 Text Block Icon Generator 7-40 MKI - Legacy Tex…" at bounding box center [212, 214] width 146 height 29
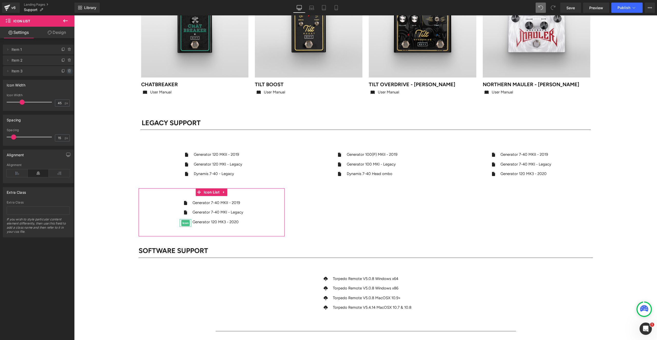
click at [68, 72] on icon at bounding box center [70, 71] width 4 height 4
click at [67, 71] on button "Delete" at bounding box center [64, 71] width 16 height 7
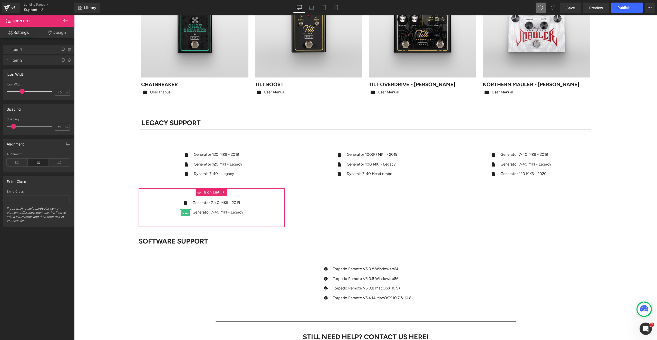
click at [68, 61] on icon at bounding box center [70, 60] width 4 height 4
click at [66, 60] on button "Delete" at bounding box center [64, 60] width 16 height 7
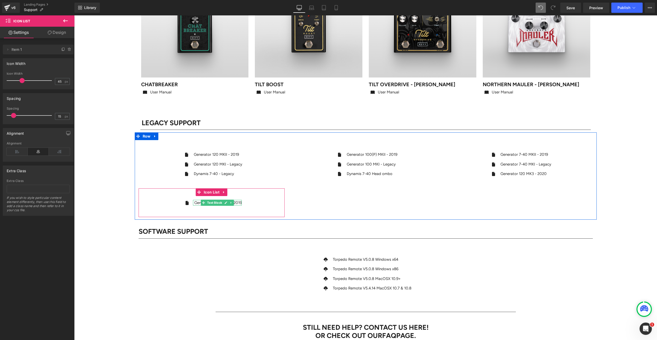
click at [198, 201] on p "Generator 7-40 MKII - 2019" at bounding box center [217, 203] width 47 height 6
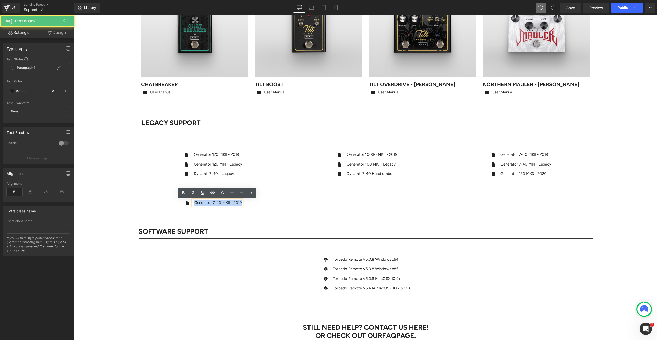
drag, startPoint x: 197, startPoint y: 203, endPoint x: 247, endPoint y: 203, distance: 49.8
click at [247, 203] on div "Icon Generator 7-40 MKII - 2019 Text Block" at bounding box center [212, 205] width 146 height 10
click at [218, 204] on p "D20 MK1" at bounding box center [217, 203] width 15 height 6
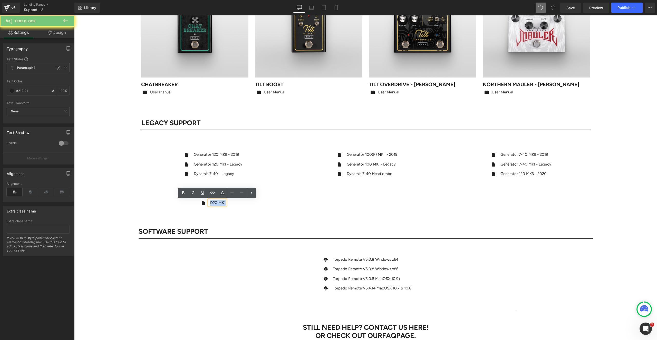
click at [218, 204] on p "D20 MK1" at bounding box center [217, 203] width 15 height 6
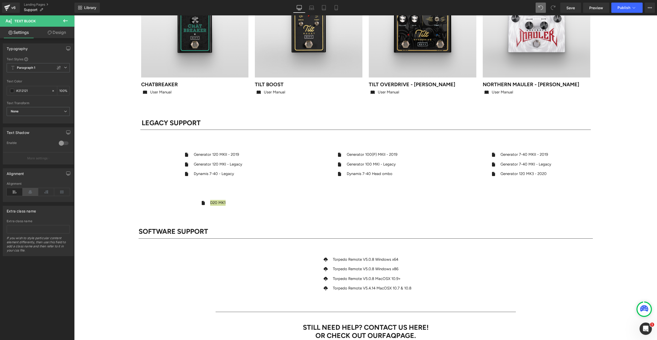
click at [33, 191] on icon at bounding box center [31, 192] width 16 height 8
click at [44, 191] on icon at bounding box center [46, 192] width 16 height 8
click at [14, 192] on icon at bounding box center [15, 192] width 16 height 8
click at [30, 179] on div "Alignment Left Center Right Justify Alignment" at bounding box center [38, 185] width 71 height 34
drag, startPoint x: 276, startPoint y: 248, endPoint x: 276, endPoint y: 238, distance: 9.5
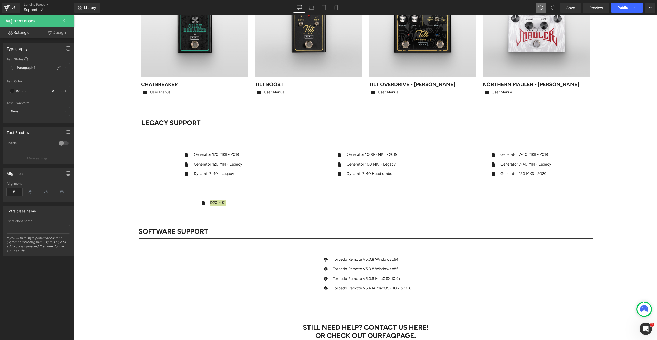
click at [74, 15] on div at bounding box center [74, 15] width 0 height 0
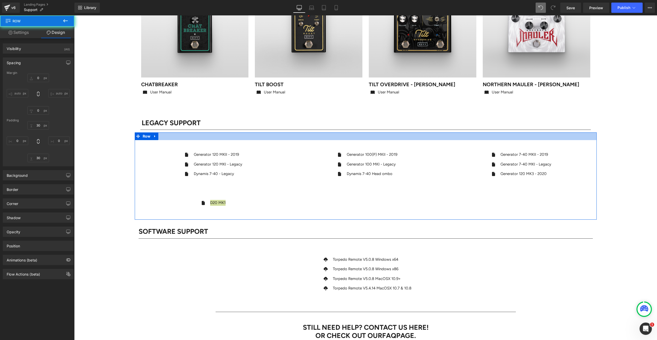
click at [161, 139] on div at bounding box center [366, 136] width 462 height 8
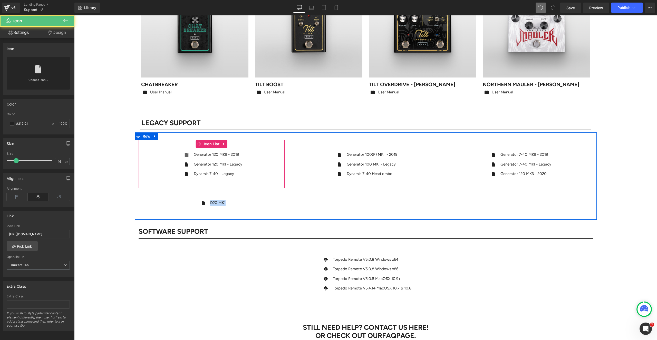
click at [185, 154] on div "Icon" at bounding box center [187, 156] width 12 height 8
click at [206, 144] on span "Icon List" at bounding box center [212, 144] width 18 height 8
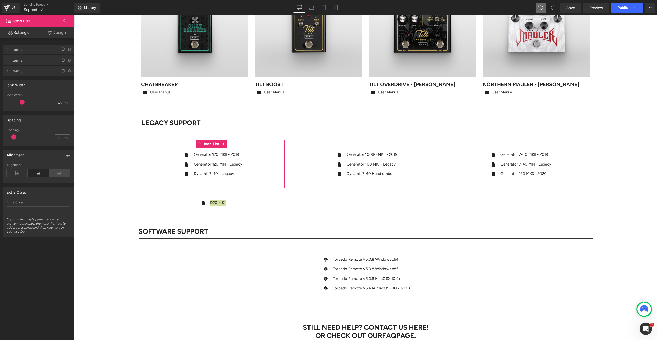
drag, startPoint x: 14, startPoint y: 174, endPoint x: 65, endPoint y: 174, distance: 51.1
click at [14, 174] on icon at bounding box center [17, 173] width 21 height 8
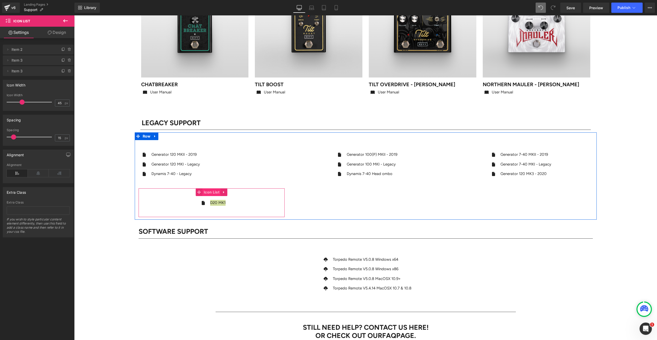
click at [214, 194] on span "Icon List" at bounding box center [212, 192] width 18 height 8
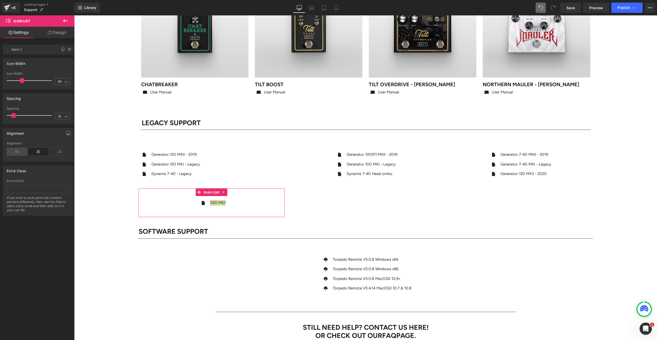
click at [16, 154] on icon at bounding box center [17, 152] width 21 height 8
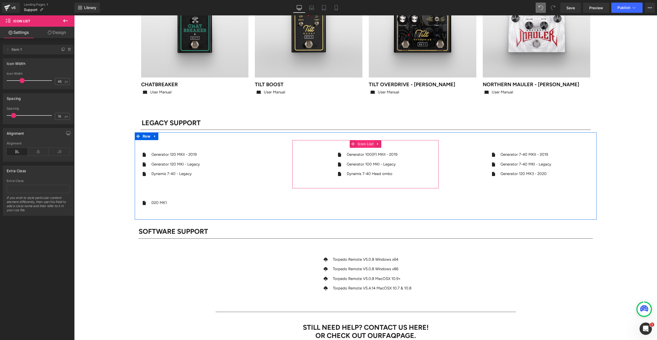
click at [363, 146] on span "Icon List" at bounding box center [365, 144] width 18 height 8
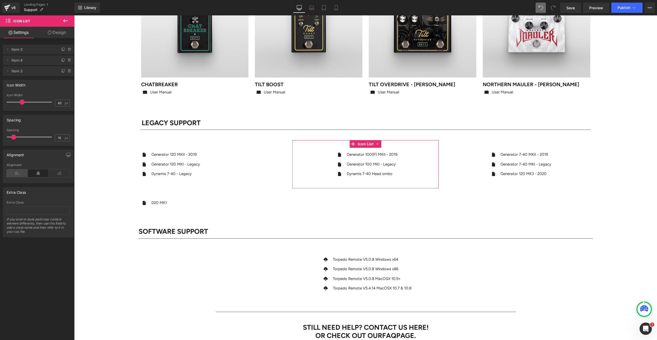
click at [13, 175] on icon at bounding box center [17, 173] width 21 height 8
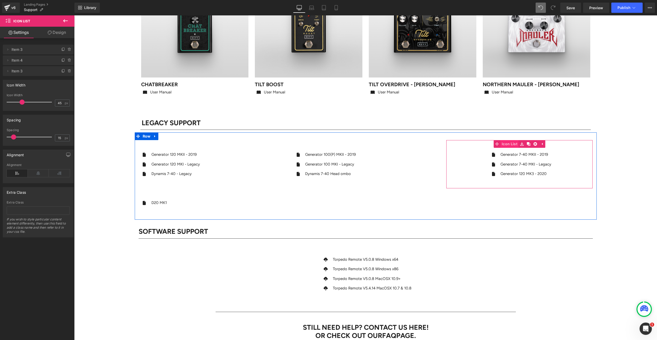
click at [510, 146] on span "Icon List" at bounding box center [509, 144] width 18 height 8
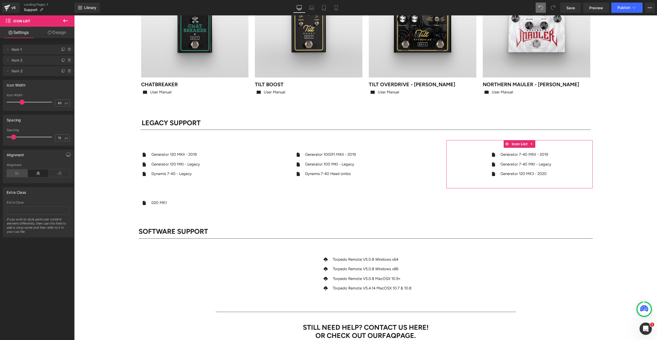
click at [15, 172] on icon at bounding box center [17, 173] width 21 height 8
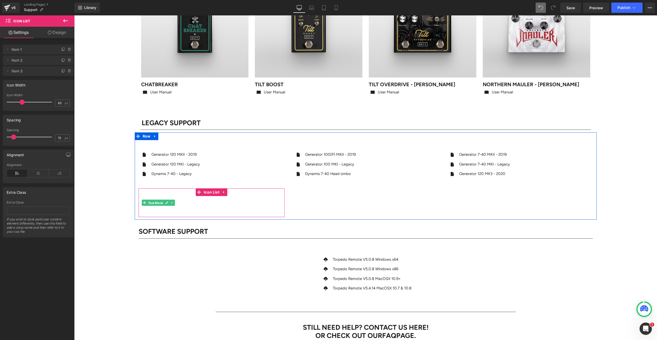
click at [152, 203] on span "Text Block" at bounding box center [155, 203] width 17 height 6
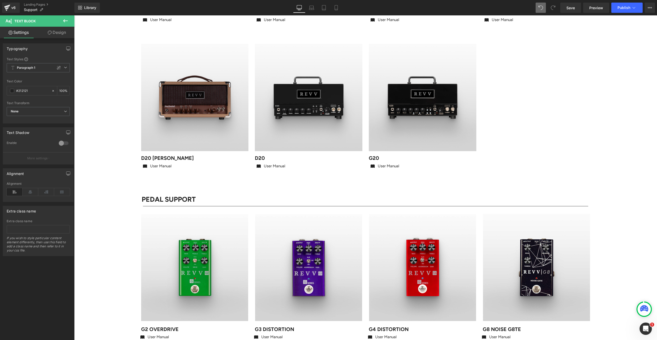
scroll to position [351, 0]
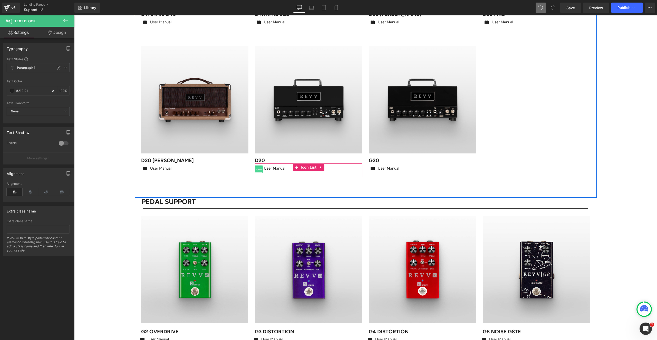
click at [261, 169] on span "Icon" at bounding box center [259, 169] width 8 height 6
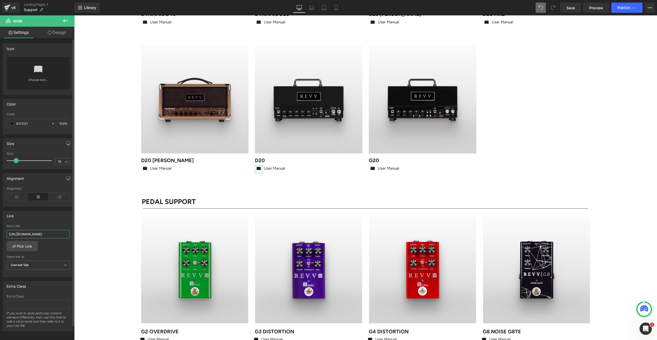
click at [33, 235] on input "[URL][DOMAIN_NAME]" at bounding box center [38, 234] width 63 height 8
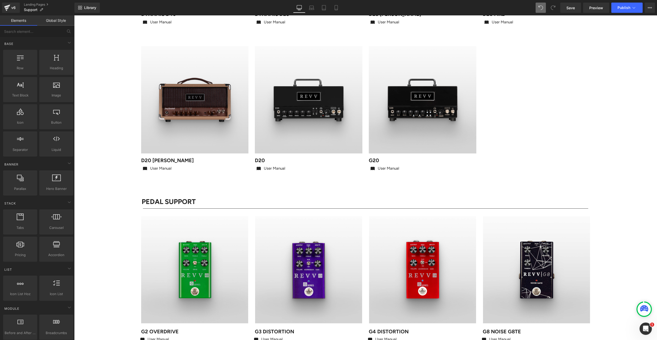
click at [113, 110] on div "AMPLIFIER SUPPORT Heading Row Separator Sale Off (P) Image" at bounding box center [365, 319] width 583 height 1211
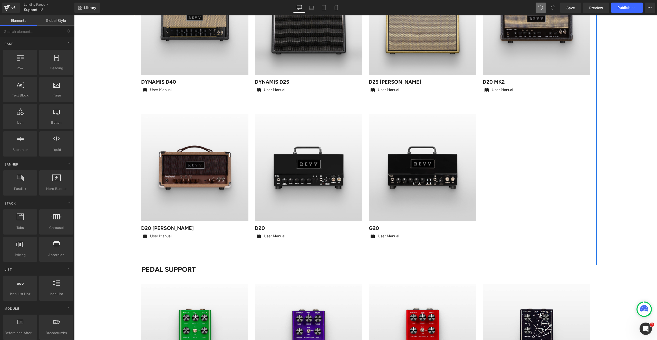
scroll to position [279, 0]
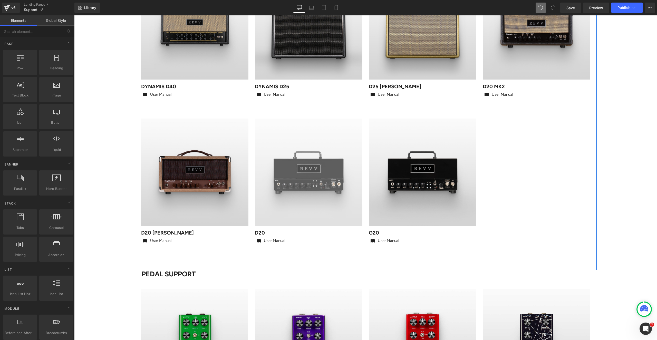
click at [337, 146] on img at bounding box center [309, 173] width 108 height 108
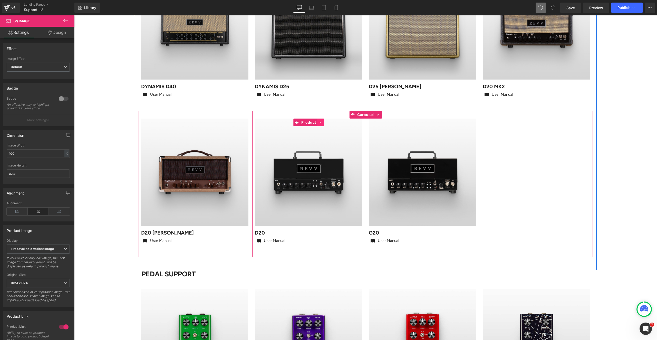
click at [321, 122] on icon at bounding box center [321, 122] width 4 height 4
click at [324, 121] on icon at bounding box center [324, 123] width 4 height 4
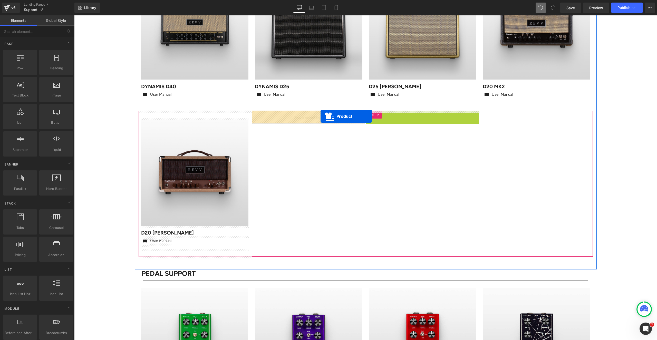
drag, startPoint x: 411, startPoint y: 122, endPoint x: 320, endPoint y: 116, distance: 91.0
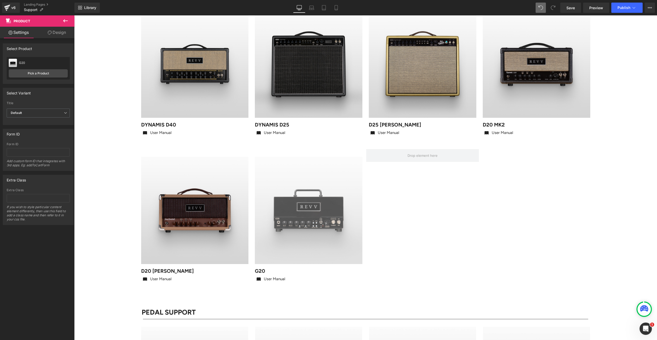
scroll to position [242, 0]
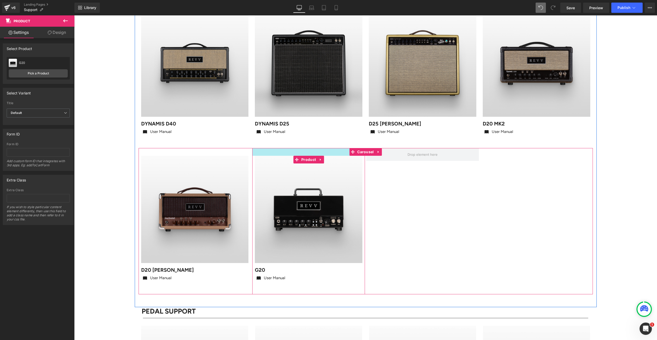
click at [284, 150] on div at bounding box center [308, 152] width 113 height 8
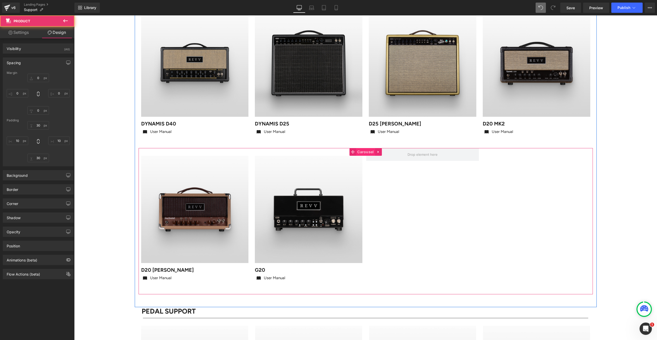
click at [362, 151] on span "Carousel" at bounding box center [365, 152] width 19 height 8
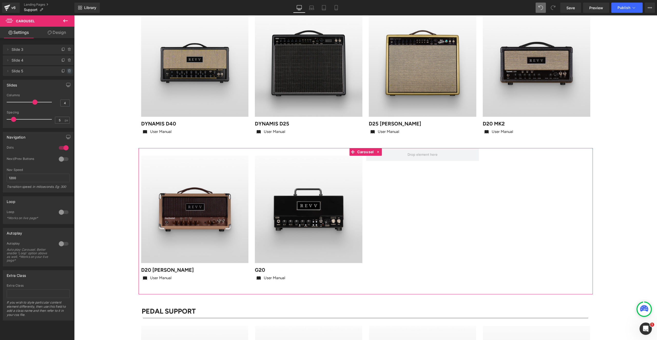
click at [68, 70] on icon at bounding box center [70, 71] width 4 height 4
click at [64, 71] on button "Delete" at bounding box center [64, 71] width 16 height 7
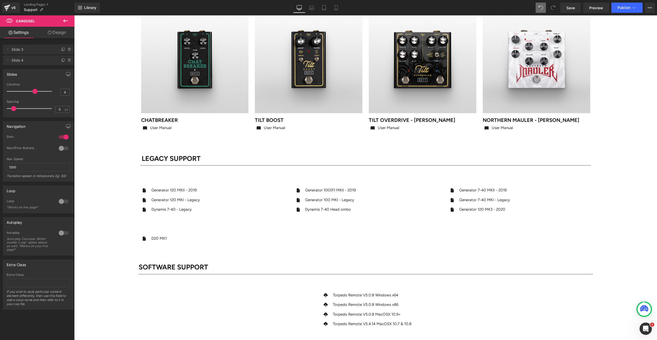
scroll to position [703, 0]
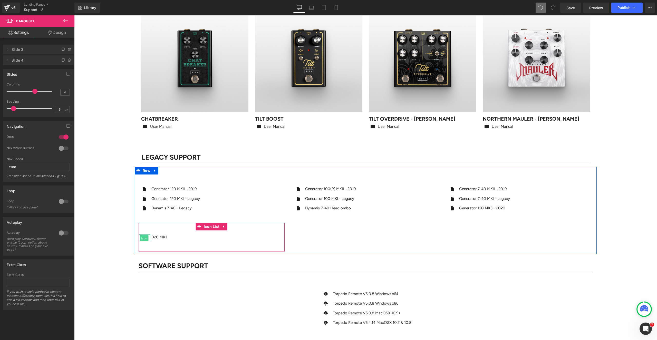
click at [144, 237] on span "Icon" at bounding box center [144, 238] width 8 height 6
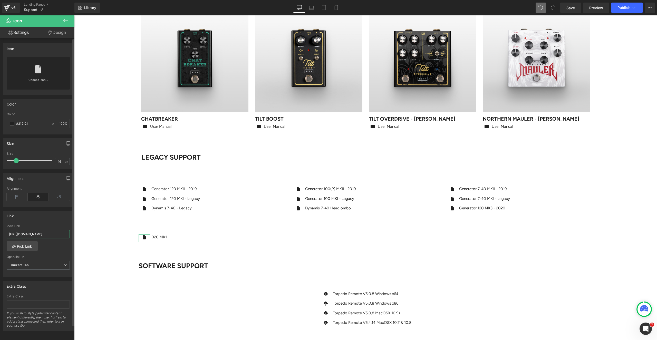
click at [36, 234] on input "[URL][DOMAIN_NAME]" at bounding box center [38, 234] width 63 height 8
paste input "D20-Manual-2019.pdf?v=1685034180"
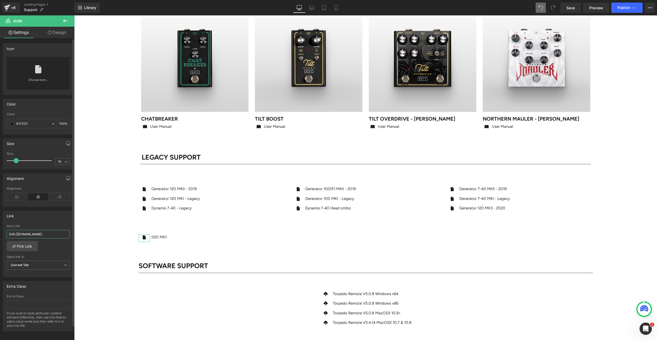
type input "[URL][DOMAIN_NAME]"
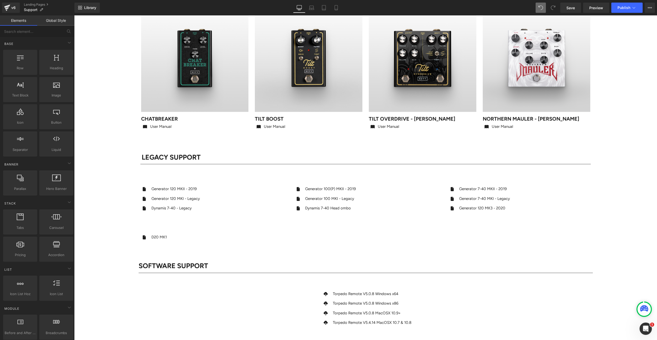
scroll to position [0, 0]
click at [576, 7] on link "Save" at bounding box center [570, 8] width 21 height 10
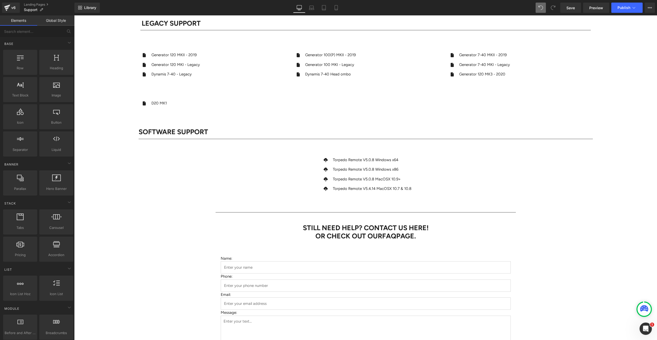
scroll to position [846, 0]
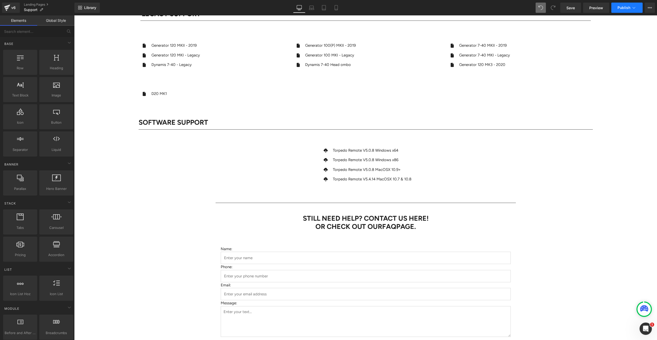
click at [624, 8] on span "Publish" at bounding box center [624, 8] width 13 height 4
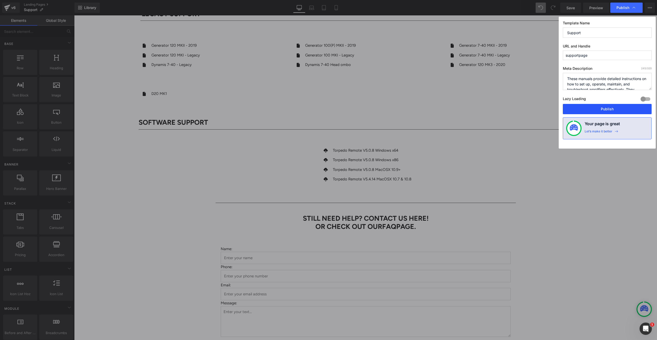
click at [599, 109] on button "Publish" at bounding box center [607, 109] width 89 height 10
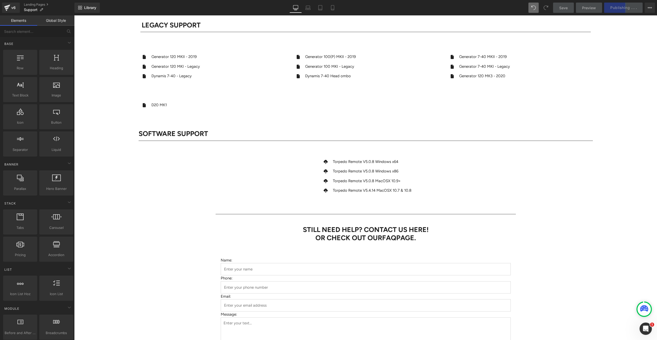
scroll to position [828, 0]
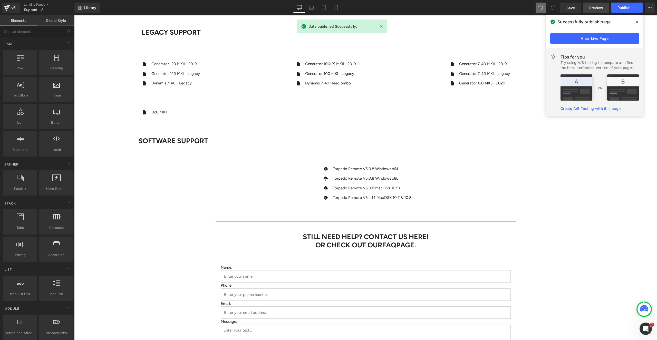
click at [592, 7] on span "Preview" at bounding box center [596, 7] width 14 height 5
click at [27, 5] on link "Landing Pages" at bounding box center [49, 5] width 51 height 4
